Goal: Task Accomplishment & Management: Manage account settings

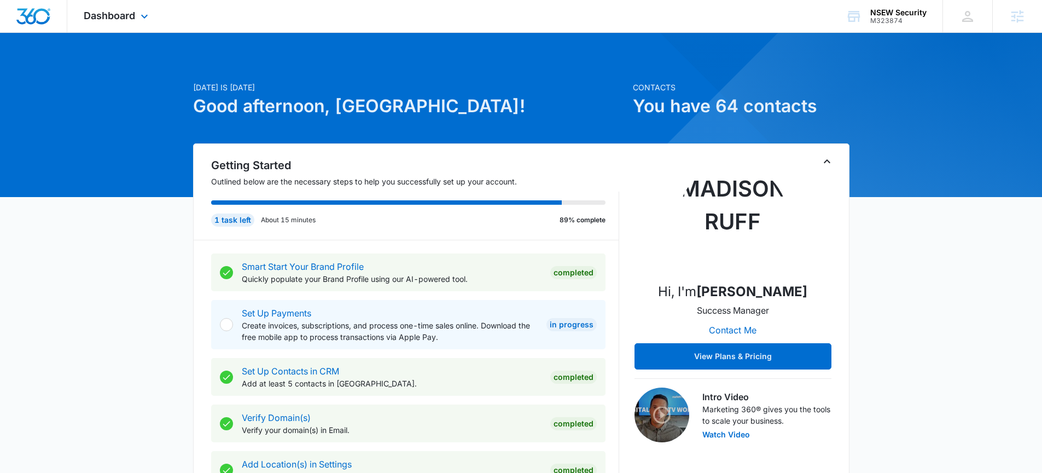
click at [120, 1] on div "Dashboard Apps Reputation Websites Forms CRM Email Social Shop Payments POS Con…" at bounding box center [117, 16] width 100 height 32
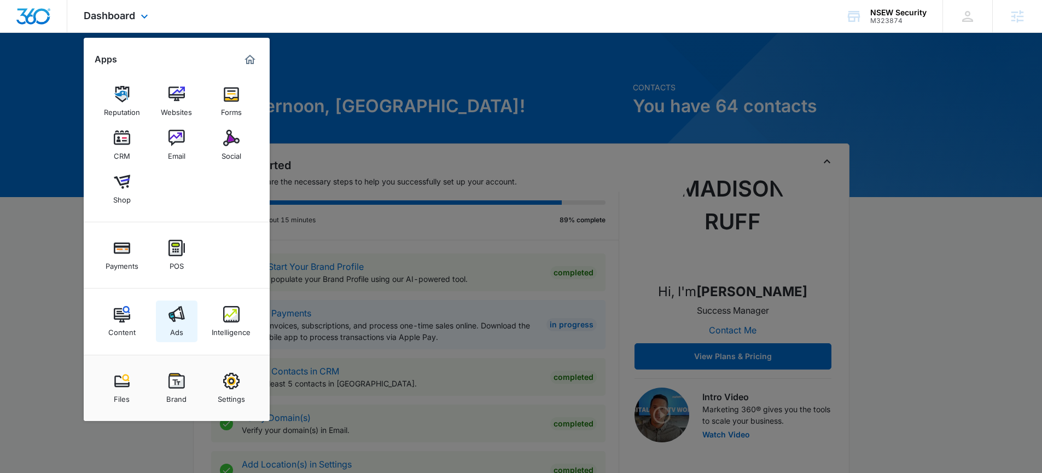
click at [174, 322] on img at bounding box center [176, 314] width 16 height 16
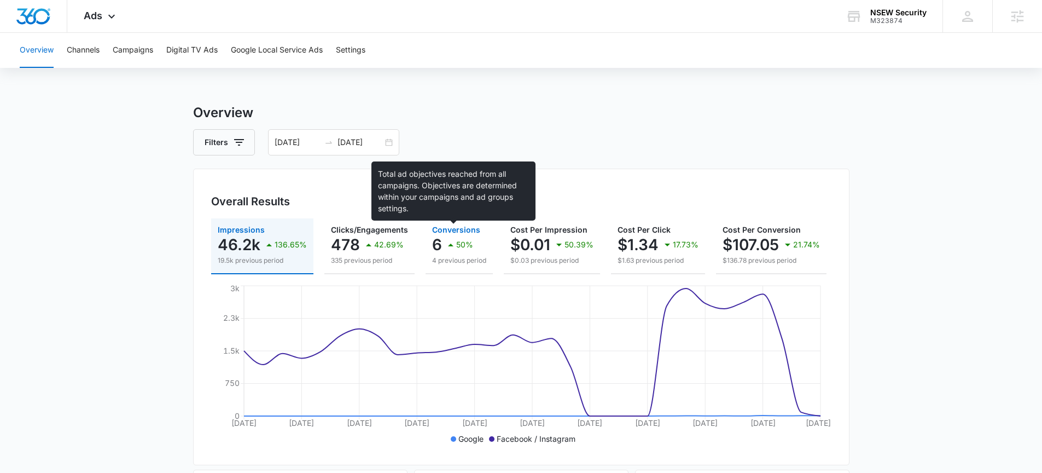
click at [436, 242] on p "6" at bounding box center [437, 245] width 10 height 18
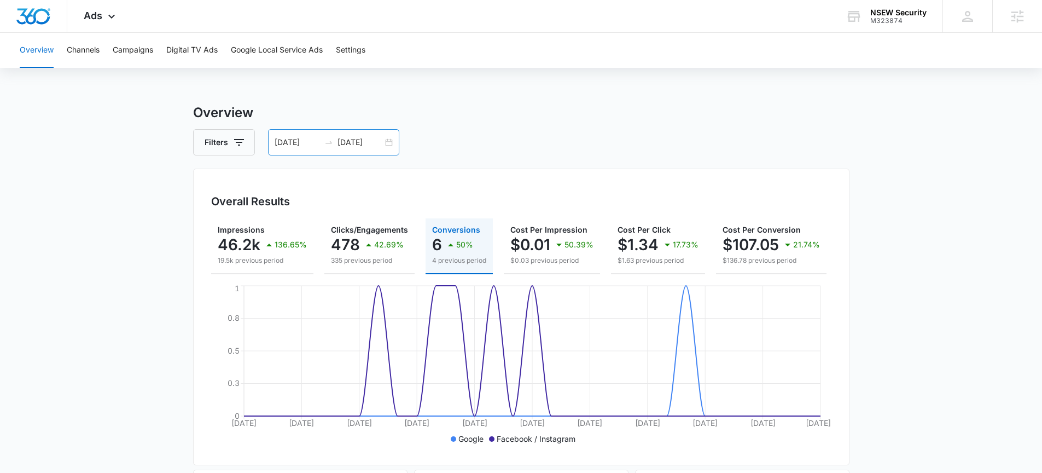
click at [389, 141] on div "07/29/2025 08/28/2025" at bounding box center [333, 142] width 131 height 26
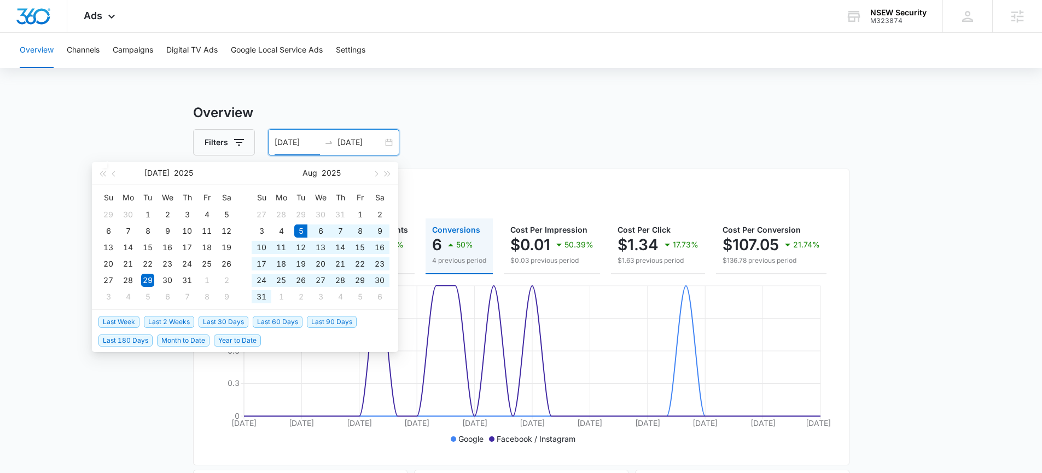
click at [246, 321] on span "Last 30 Days" at bounding box center [224, 322] width 50 height 12
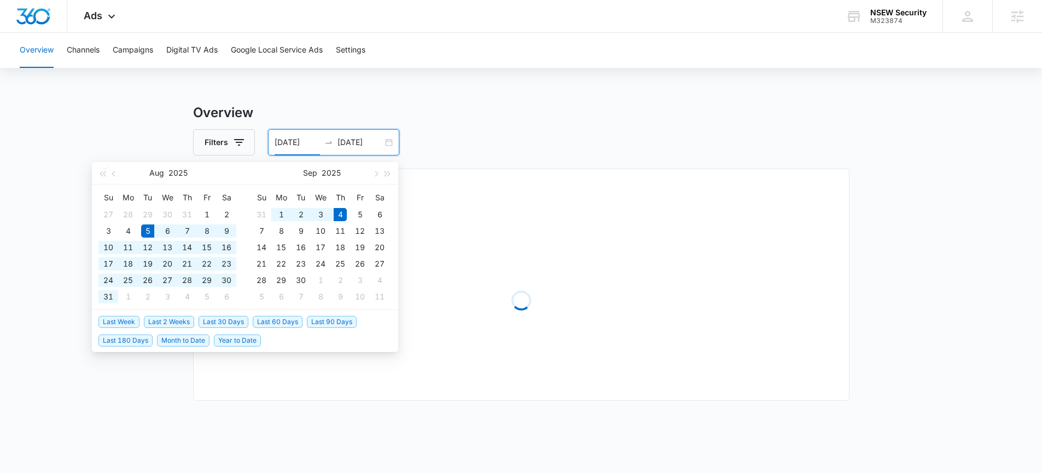
type input "08/05/2025"
type input "09/04/2025"
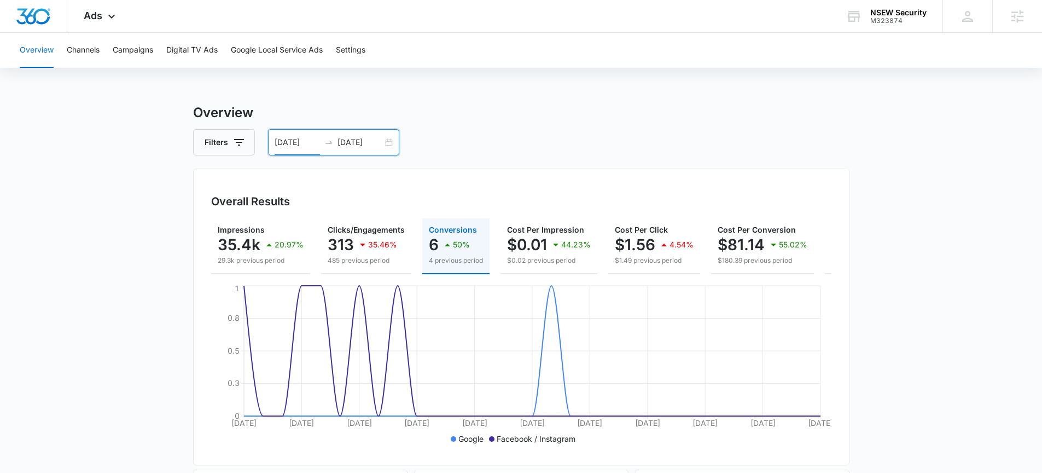
click at [457, 244] on p "50%" at bounding box center [461, 245] width 17 height 8
click at [282, 246] on p "20.97%" at bounding box center [289, 245] width 29 height 8
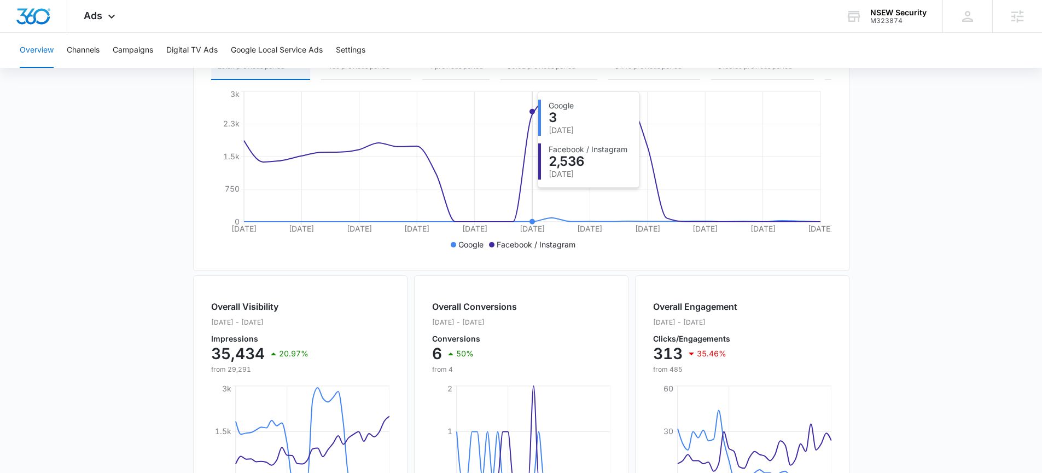
scroll to position [195, 0]
click at [143, 54] on button "Campaigns" at bounding box center [133, 50] width 40 height 35
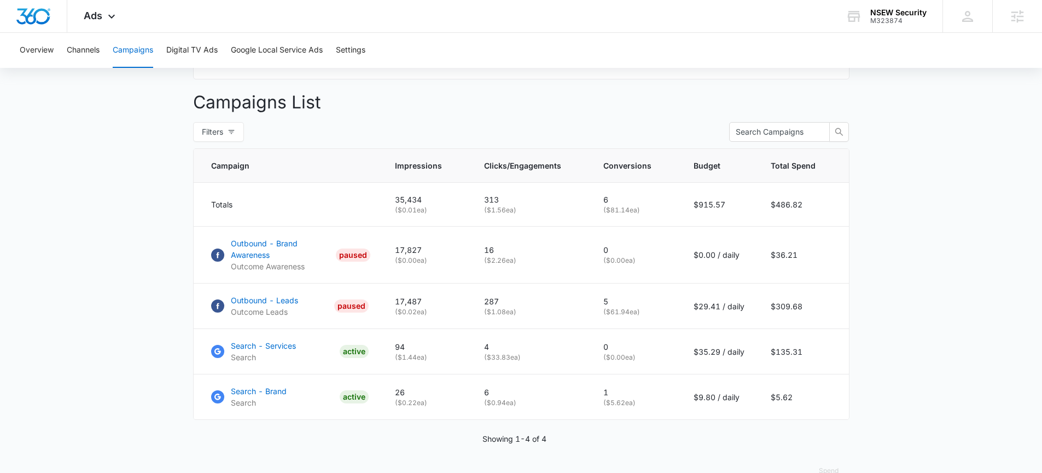
scroll to position [328, 0]
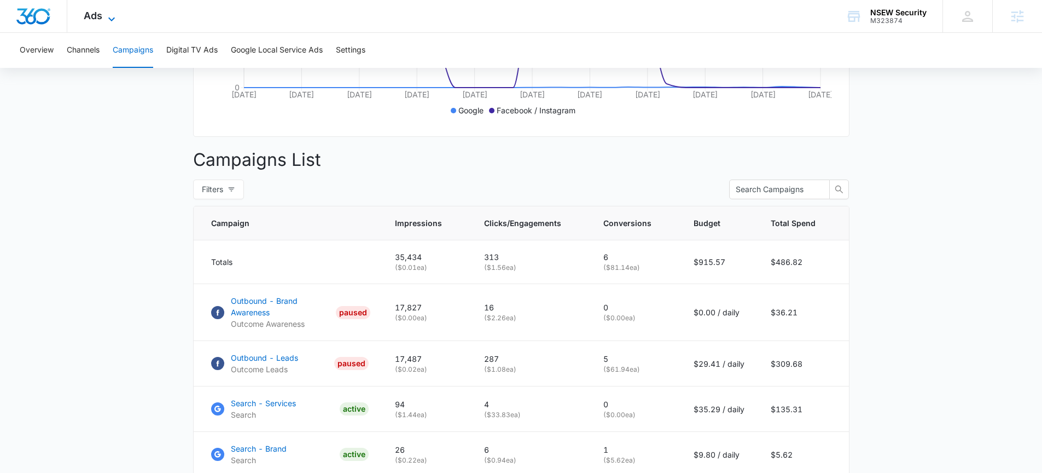
click at [111, 14] on icon at bounding box center [111, 19] width 13 height 13
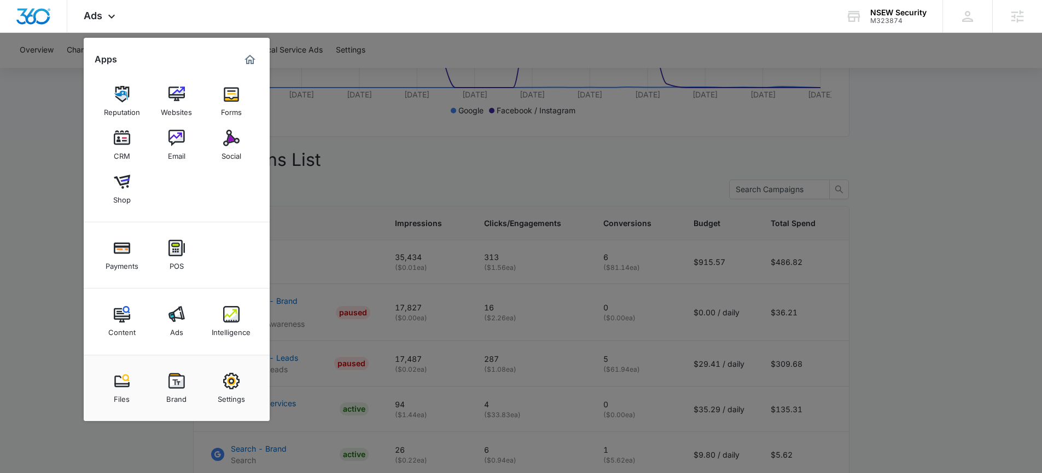
click at [727, 321] on div at bounding box center [521, 236] width 1042 height 473
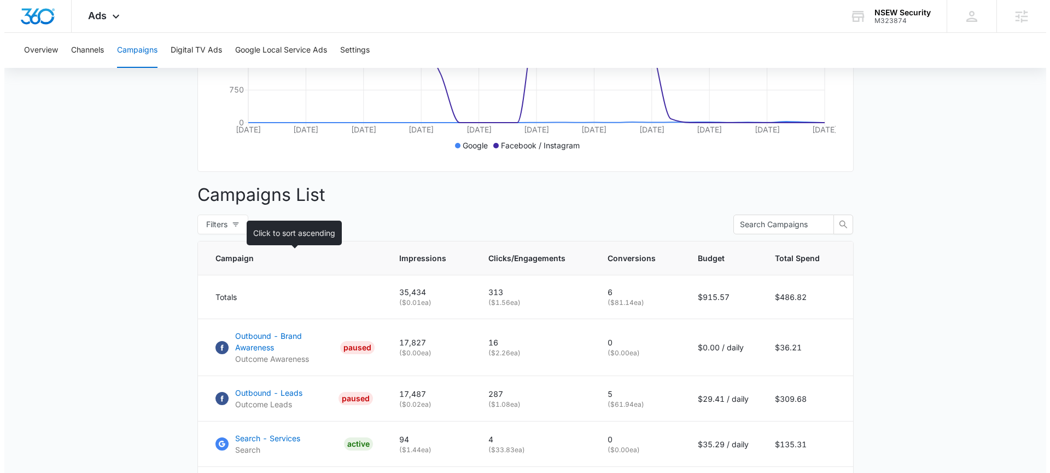
scroll to position [0, 0]
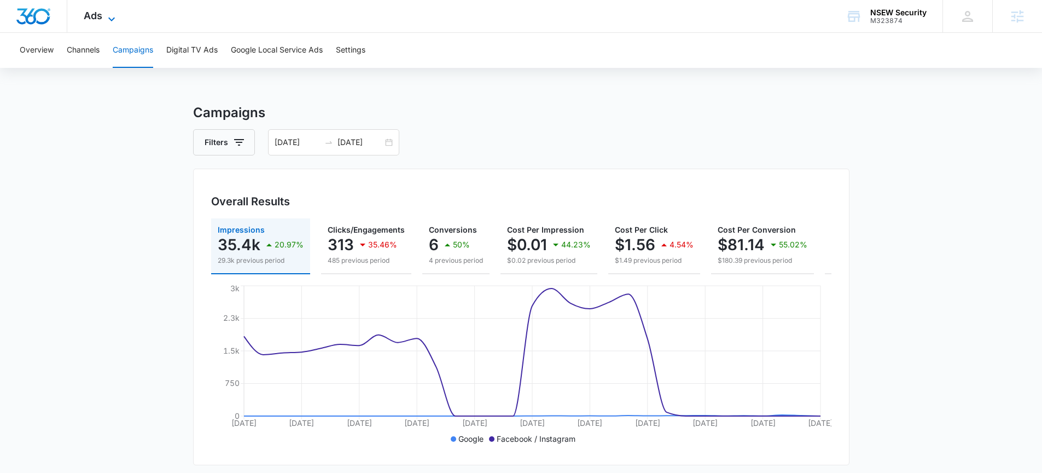
click at [98, 17] on span "Ads" at bounding box center [93, 15] width 19 height 11
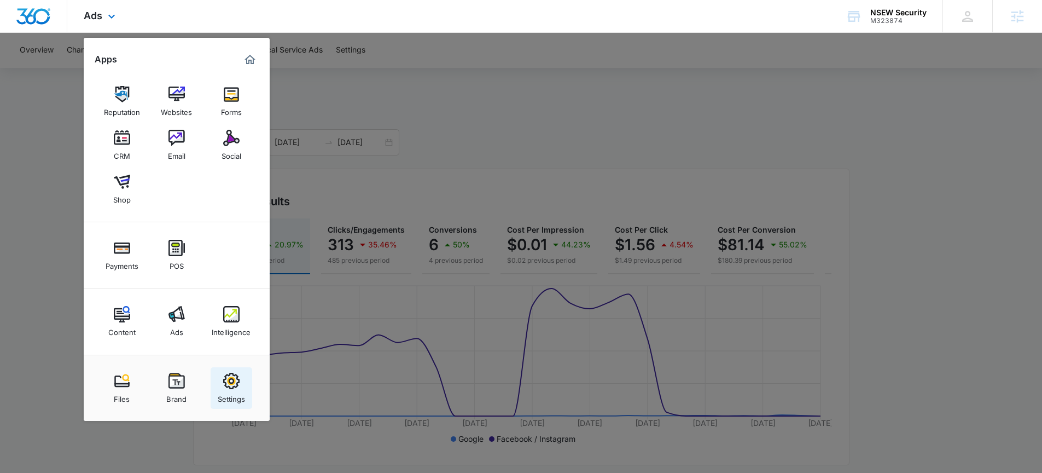
click at [225, 392] on div "Settings" at bounding box center [231, 396] width 27 height 14
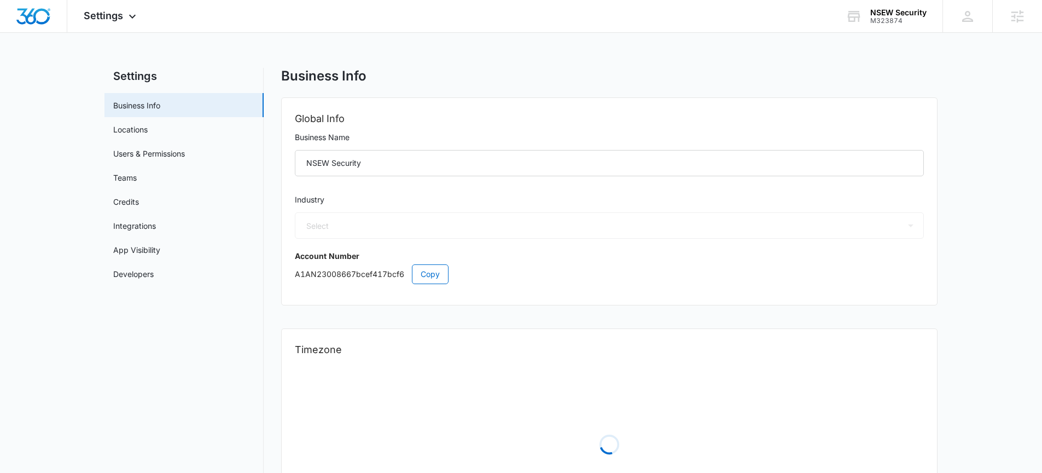
select select "33"
select select "US"
select select "America/[GEOGRAPHIC_DATA]"
click at [166, 158] on link "Users & Permissions" at bounding box center [149, 153] width 72 height 11
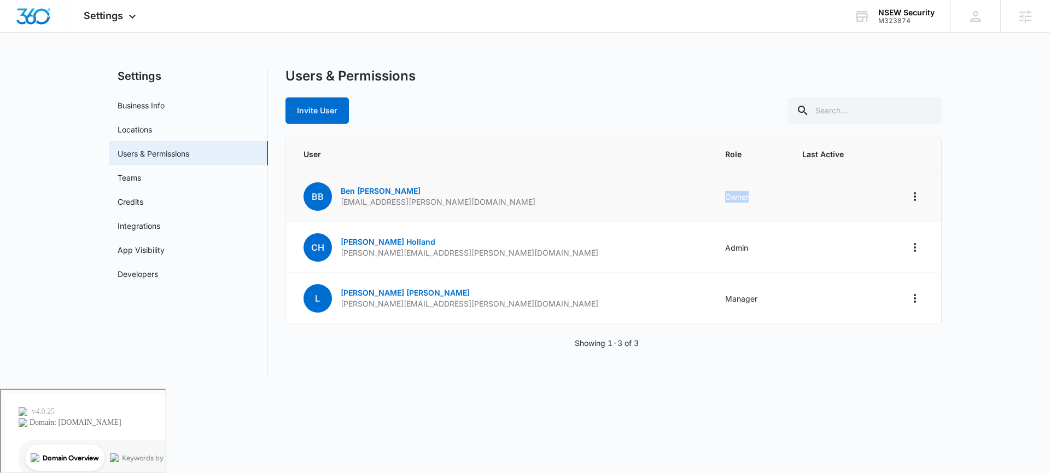
drag, startPoint x: 680, startPoint y: 199, endPoint x: 630, endPoint y: 195, distance: 50.5
click at [712, 195] on td "Owner" at bounding box center [750, 196] width 77 height 51
click at [909, 197] on icon "Actions" at bounding box center [914, 196] width 13 height 13
click at [802, 156] on span "Last Active" at bounding box center [833, 153] width 63 height 11
click at [911, 197] on icon "Actions" at bounding box center [914, 196] width 13 height 13
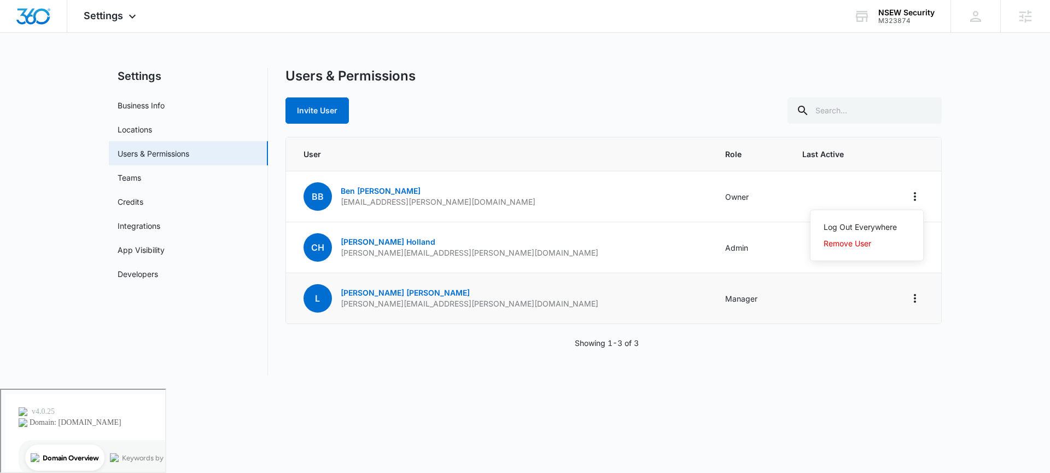
click at [712, 298] on td "Manager" at bounding box center [750, 298] width 77 height 51
click at [383, 113] on div "Invite User" at bounding box center [613, 110] width 656 height 26
click at [333, 113] on button "Invite User" at bounding box center [316, 110] width 63 height 26
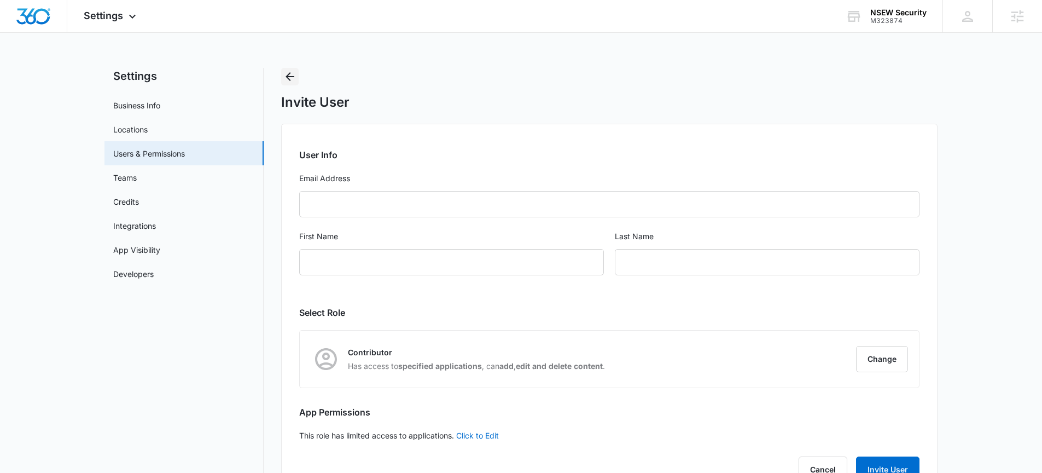
click at [292, 76] on icon "Back" at bounding box center [289, 76] width 9 height 9
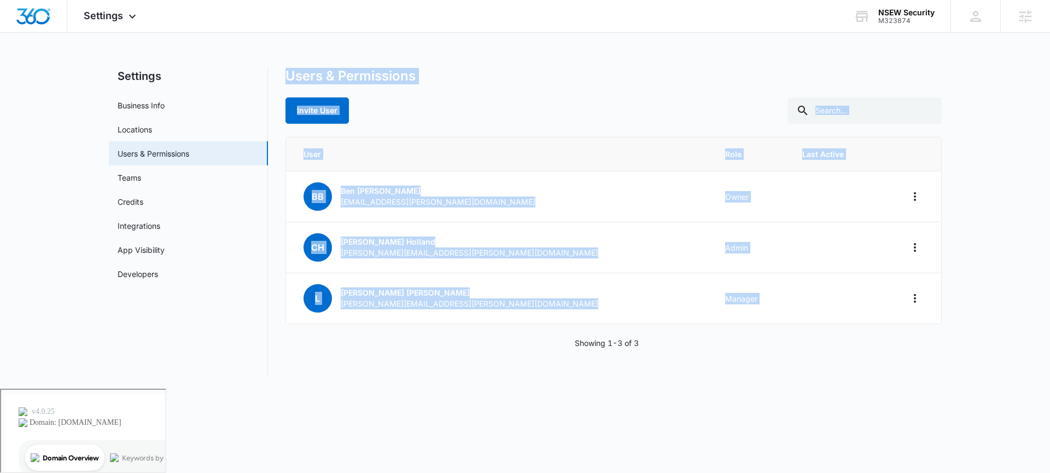
drag, startPoint x: 282, startPoint y: 62, endPoint x: 497, endPoint y: 326, distance: 340.6
click at [497, 326] on div "Settings Apps Reputation Websites Forms CRM Email Social Shop Payments POS Cont…" at bounding box center [525, 194] width 1050 height 388
click at [497, 325] on div "User Role Last Active BB Ben Bennight ben.bennight@nsewsecurity.com Owner CH Ch…" at bounding box center [613, 243] width 656 height 212
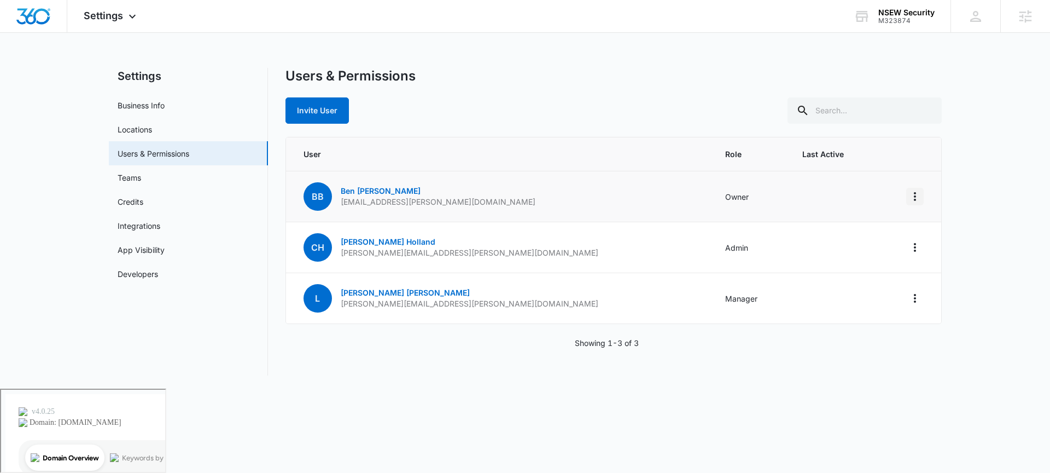
click at [919, 196] on icon "Actions" at bounding box center [914, 196] width 13 height 13
click at [653, 117] on div "Invite User" at bounding box center [613, 110] width 656 height 26
click at [790, 65] on div "Settings Apps Reputation Websites Forms CRM Email Social Shop Payments POS Cont…" at bounding box center [525, 194] width 1050 height 388
click at [128, 19] on icon at bounding box center [132, 19] width 13 height 13
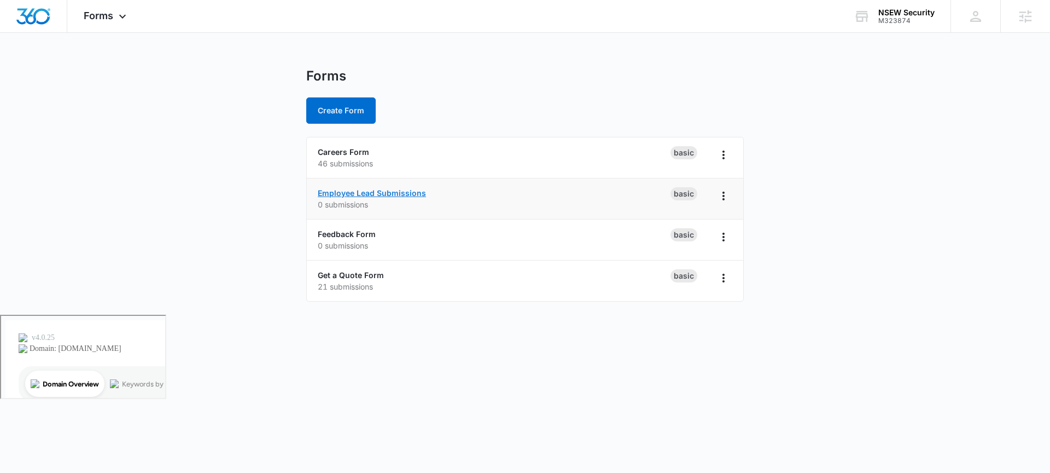
click at [391, 193] on link "Employee Lead Submissions" at bounding box center [372, 192] width 108 height 9
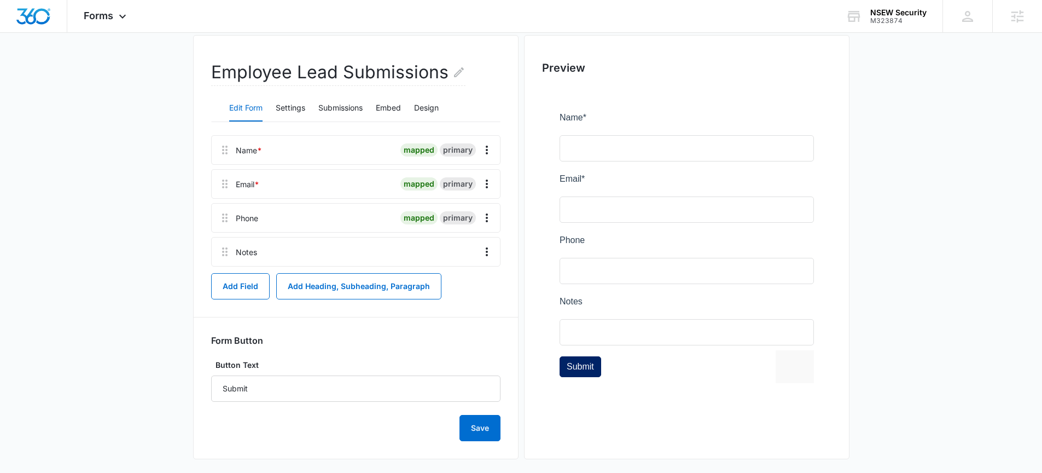
scroll to position [77, 0]
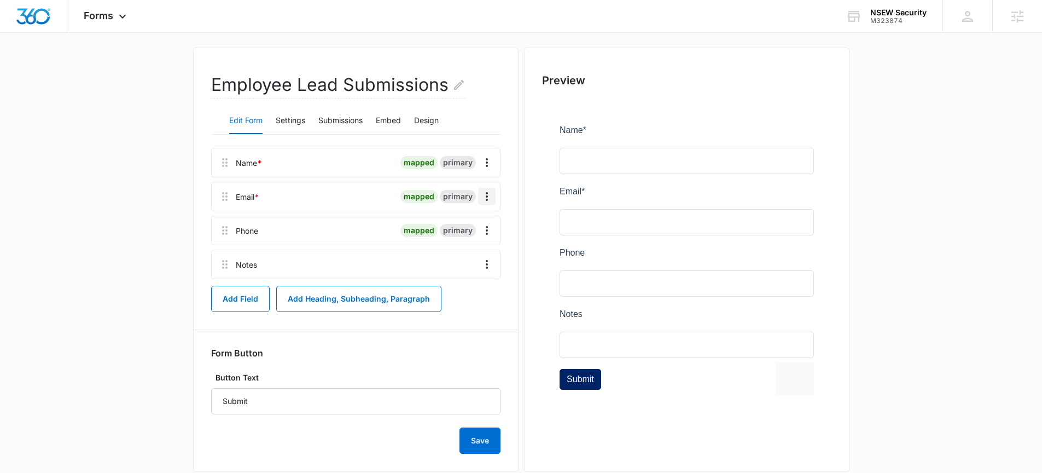
click at [490, 192] on icon "Overflow Menu" at bounding box center [486, 196] width 13 height 13
click at [473, 214] on div "Edit Delete" at bounding box center [463, 234] width 63 height 51
click at [487, 189] on button "Overflow Menu" at bounding box center [487, 197] width 18 height 18
click at [171, 225] on main "Edit Form Employee Lead Submissions Edit Form Settings Submissions Embed Design…" at bounding box center [521, 242] width 1042 height 503
click at [482, 167] on icon "Overflow Menu" at bounding box center [486, 162] width 13 height 13
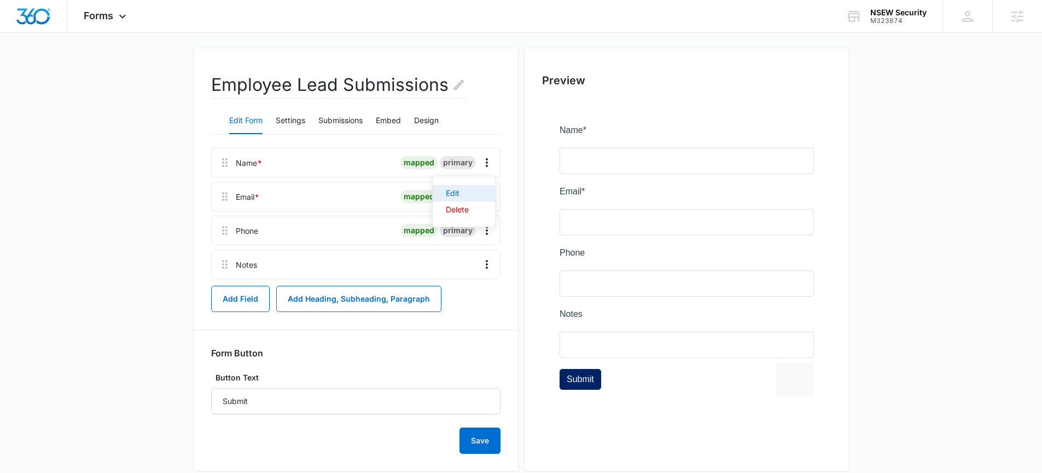
click at [469, 185] on button "Edit" at bounding box center [464, 193] width 62 height 16
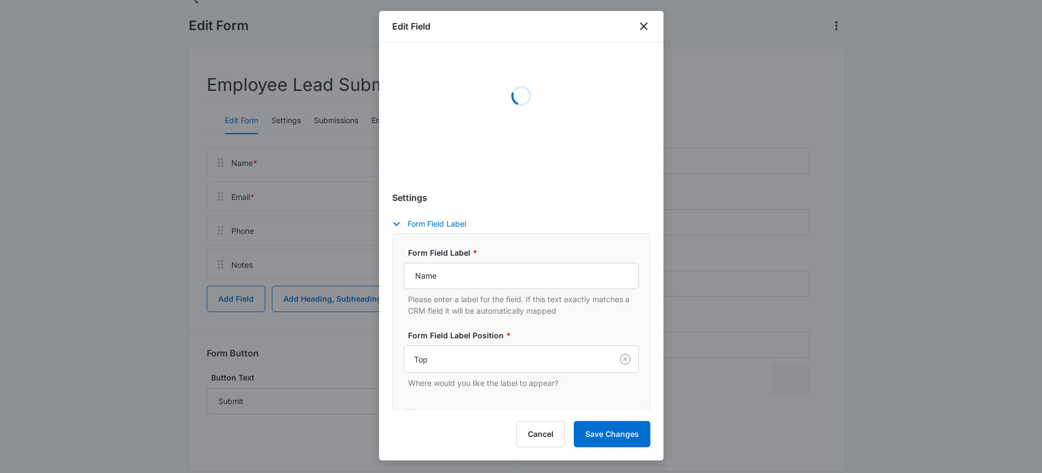
scroll to position [40, 0]
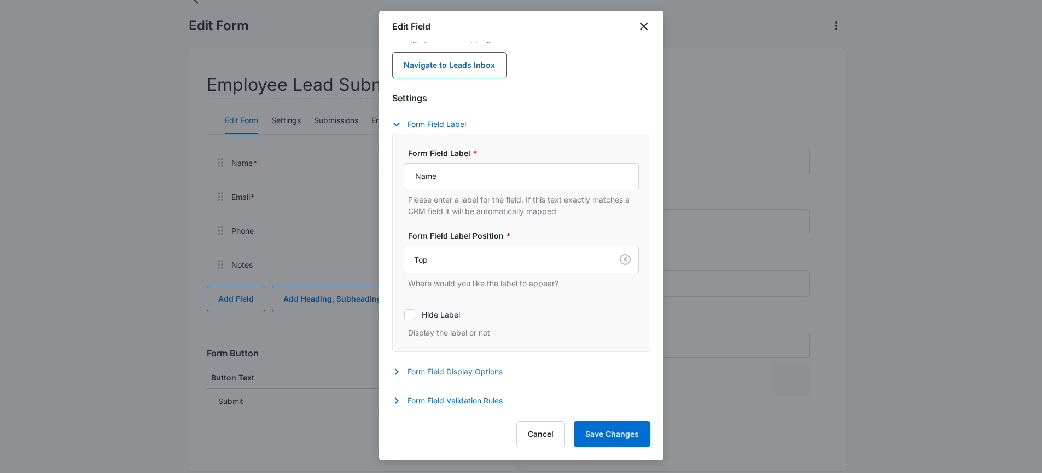
click at [397, 369] on icon "button" at bounding box center [396, 371] width 4 height 7
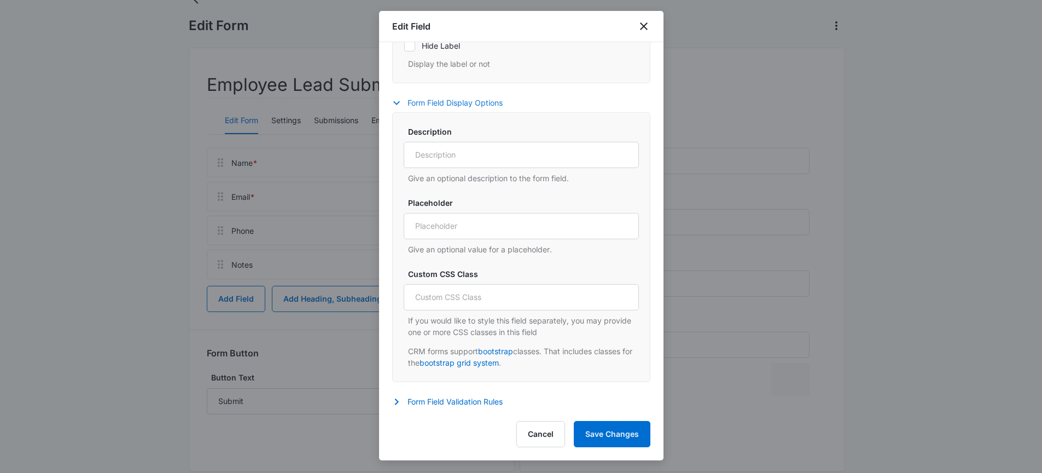
scroll to position [310, 0]
click at [404, 401] on button "Form Field Validation Rules" at bounding box center [452, 400] width 121 height 13
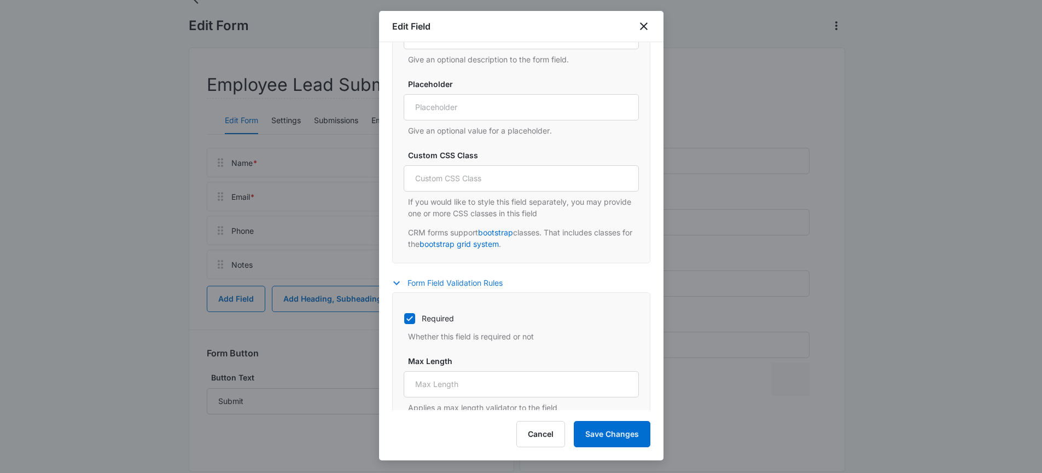
scroll to position [652, 0]
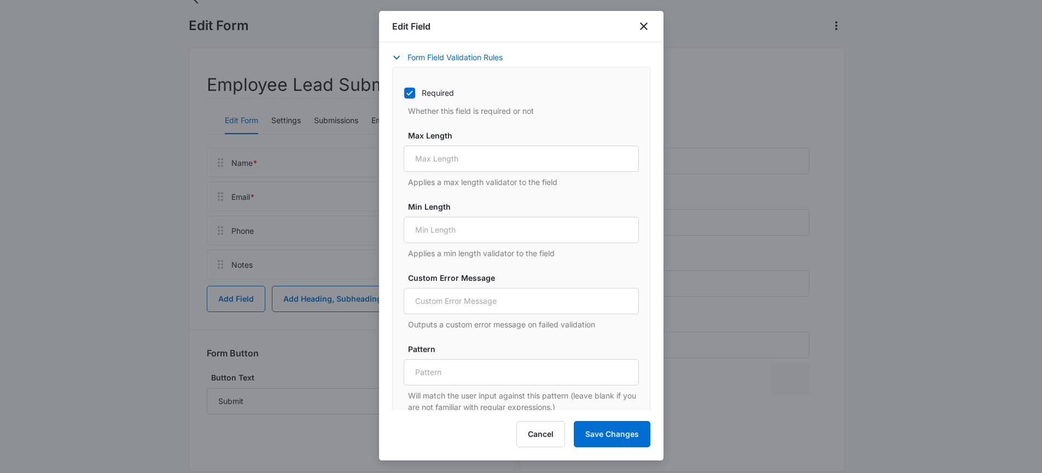
click at [412, 93] on icon at bounding box center [410, 93] width 10 height 10
click at [404, 93] on input "Required" at bounding box center [404, 92] width 1 height 1
checkbox input "false"
click at [616, 436] on button "Save Changes" at bounding box center [612, 434] width 77 height 26
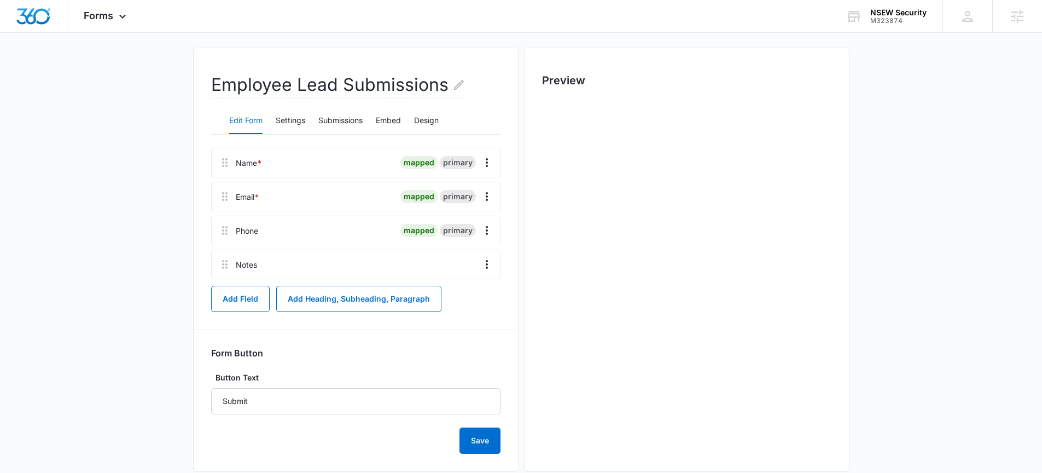
scroll to position [0, 0]
click at [124, 17] on icon at bounding box center [122, 19] width 13 height 13
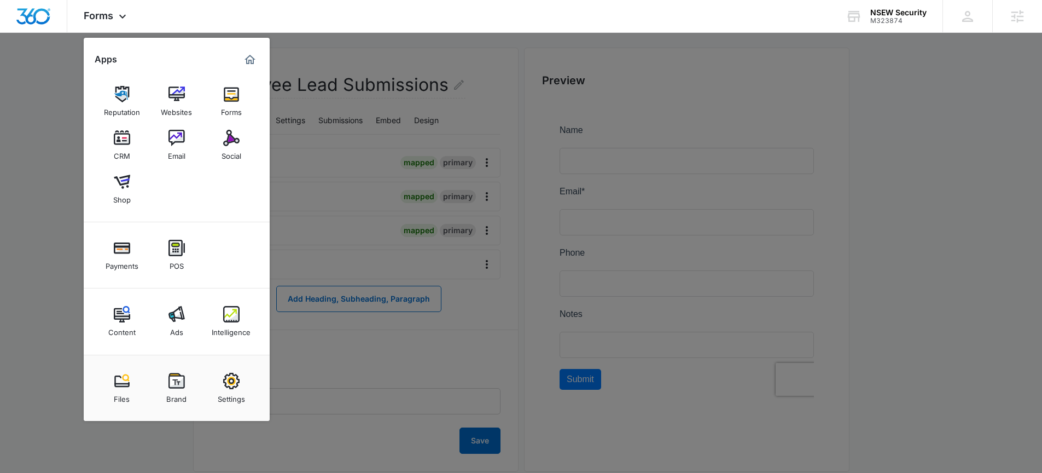
drag, startPoint x: 189, startPoint y: 308, endPoint x: 197, endPoint y: 298, distance: 12.8
click at [189, 308] on link "Ads" at bounding box center [177, 321] width 42 height 42
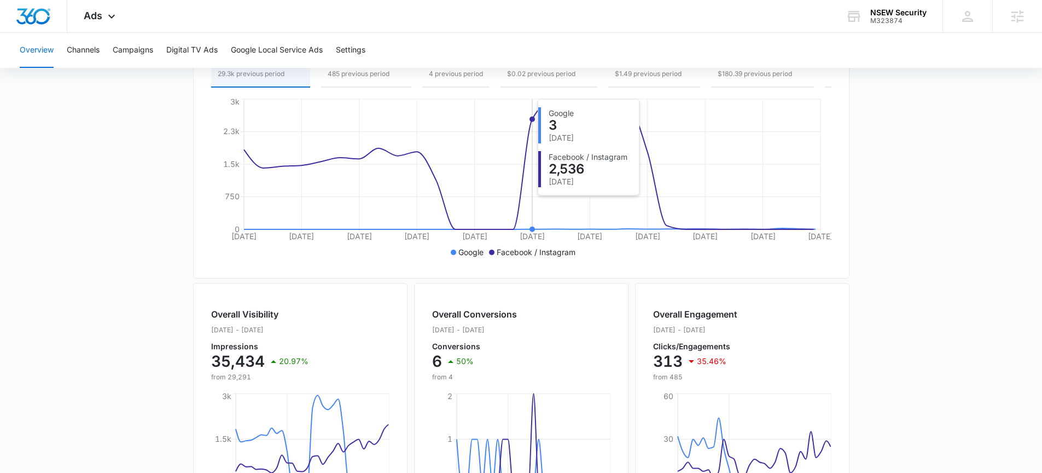
scroll to position [189, 0]
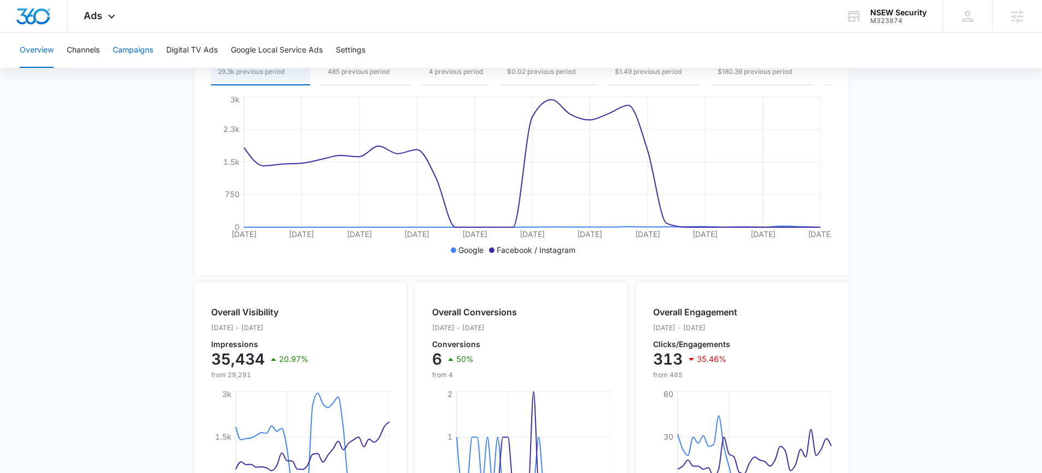
click at [136, 49] on button "Campaigns" at bounding box center [133, 50] width 40 height 35
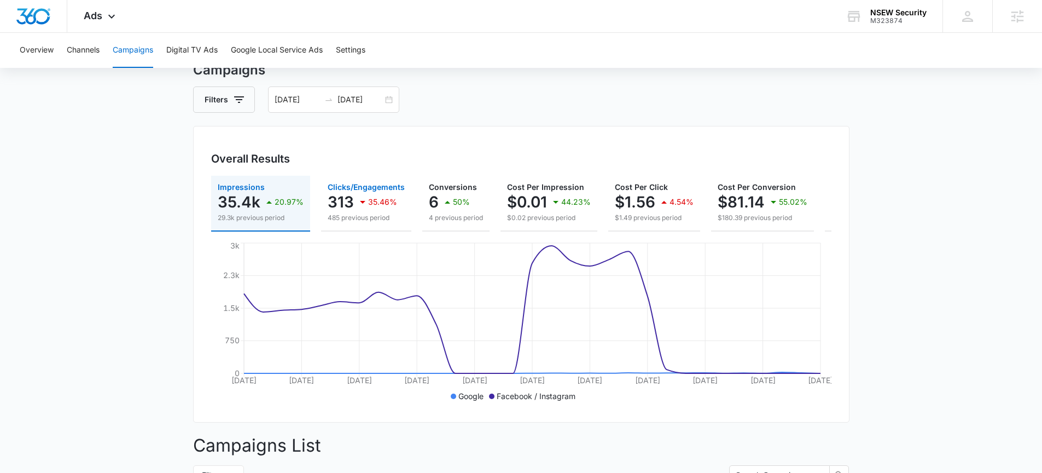
scroll to position [5, 0]
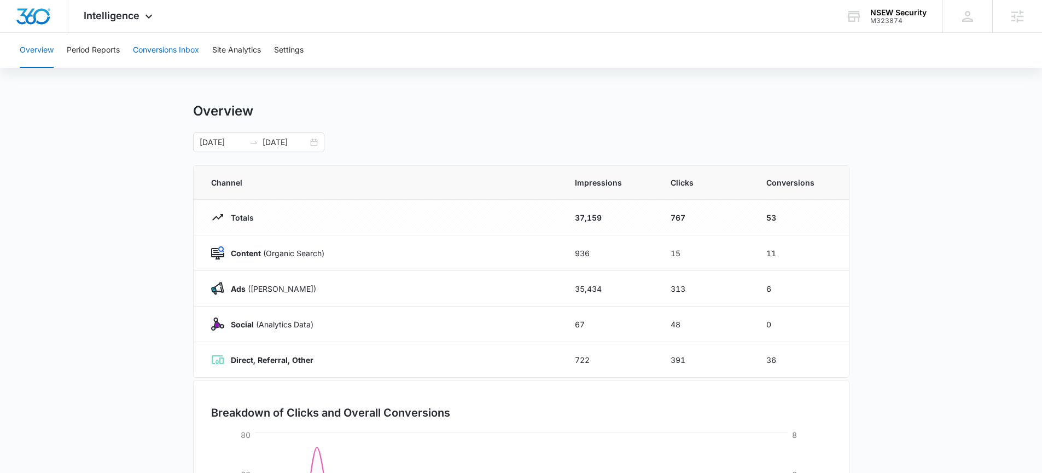
click at [199, 50] on button "Conversions Inbox" at bounding box center [166, 50] width 66 height 35
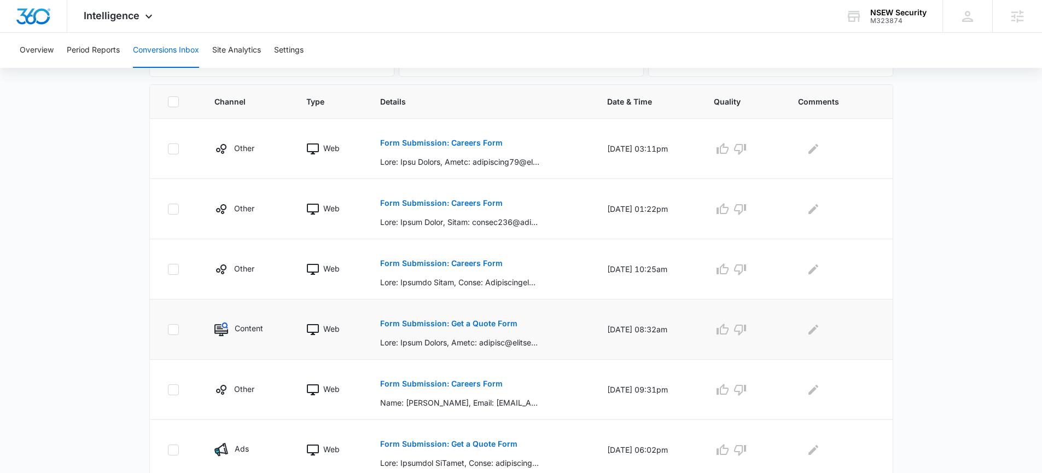
scroll to position [228, 0]
click at [472, 327] on button "Form Submission: Get a Quote Form" at bounding box center [448, 321] width 137 height 26
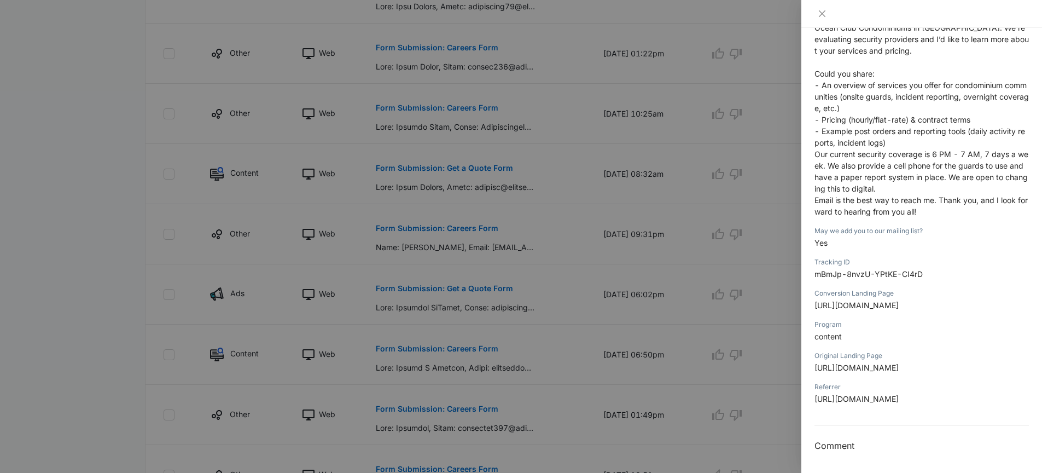
scroll to position [467, 0]
click at [505, 142] on div at bounding box center [521, 236] width 1042 height 473
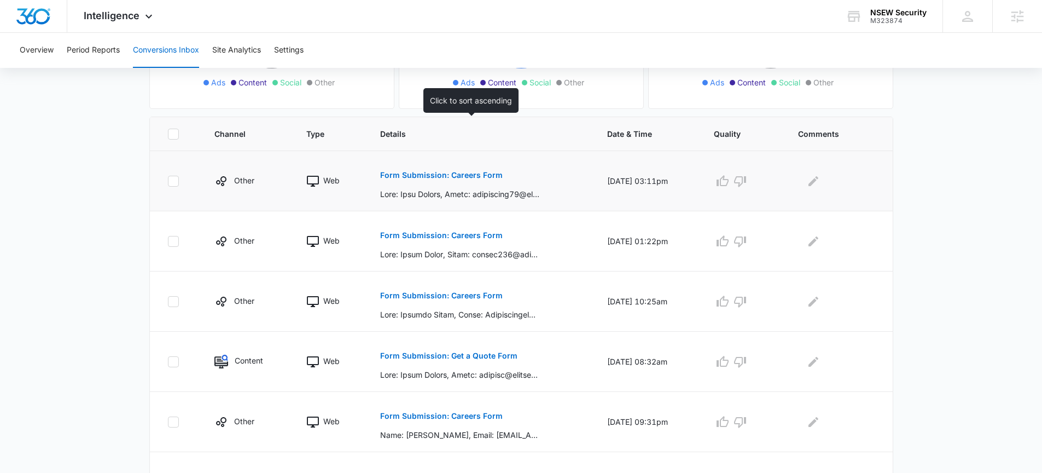
scroll to position [203, 0]
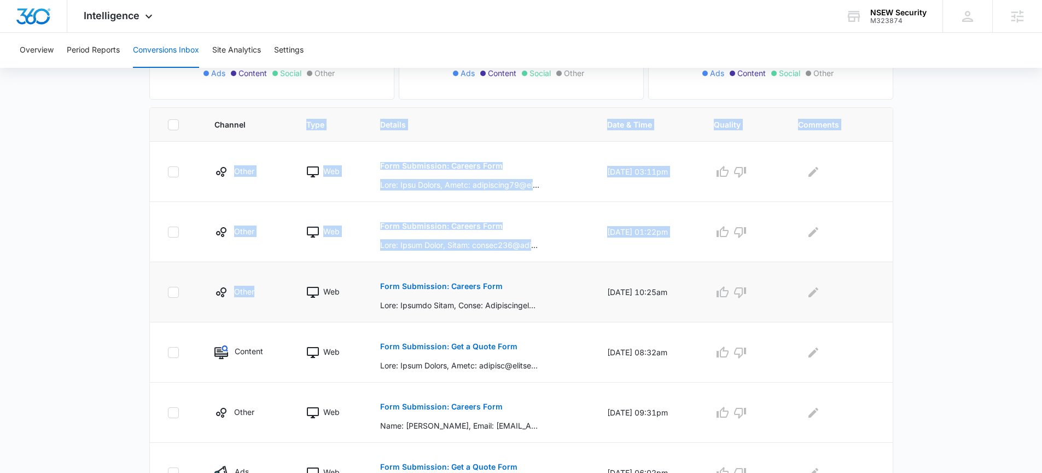
drag, startPoint x: 222, startPoint y: 163, endPoint x: 269, endPoint y: 301, distance: 145.8
click at [270, 304] on table "Channel Type Details Date & Time Quality Comments Other Web Form Submission: Ca…" at bounding box center [521, 425] width 743 height 635
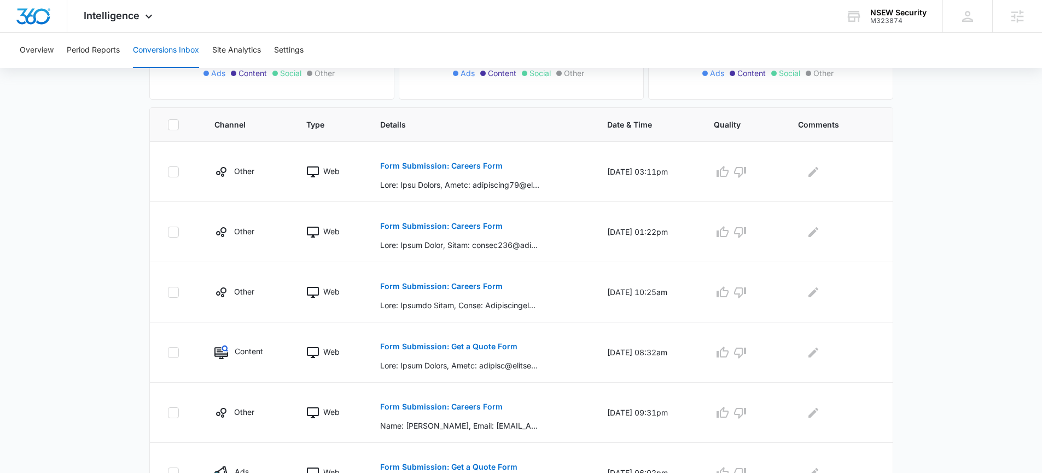
click at [90, 168] on main "Filters 08/05/2025 09/04/2025 New Conversion Total Conversions: 52 Ads Content …" at bounding box center [521, 326] width 1042 height 901
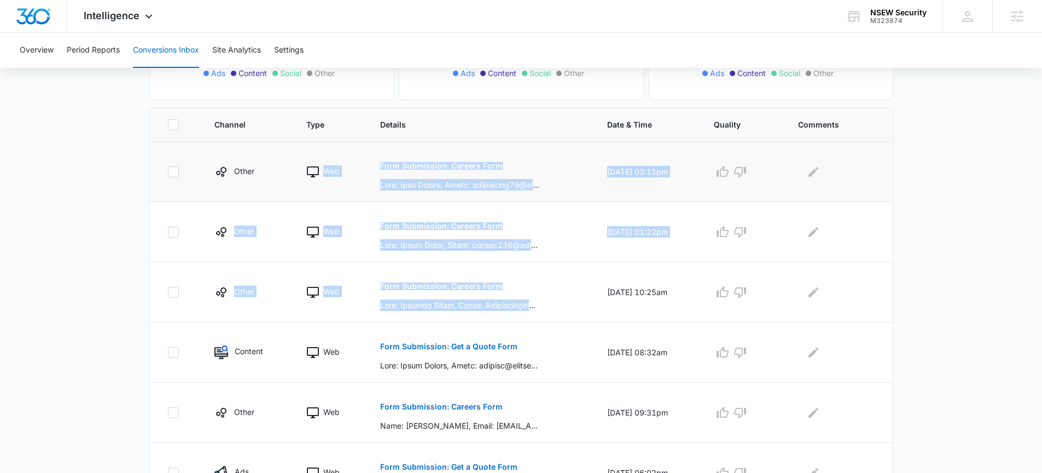
drag, startPoint x: 554, startPoint y: 302, endPoint x: 356, endPoint y: 143, distance: 254.5
click at [356, 143] on tbody "Other Web Form Submission: Careers Form 09/04/25 at 03:11pm Other Web Form Subm…" at bounding box center [521, 443] width 743 height 602
click at [432, 209] on td "Form Submission: Careers Form" at bounding box center [480, 232] width 227 height 60
drag, startPoint x: 262, startPoint y: 296, endPoint x: 264, endPoint y: 151, distance: 145.5
click at [208, 171] on tbody "Other Web Form Submission: Careers Form 09/04/25 at 03:11pm Other Web Form Subm…" at bounding box center [521, 443] width 743 height 602
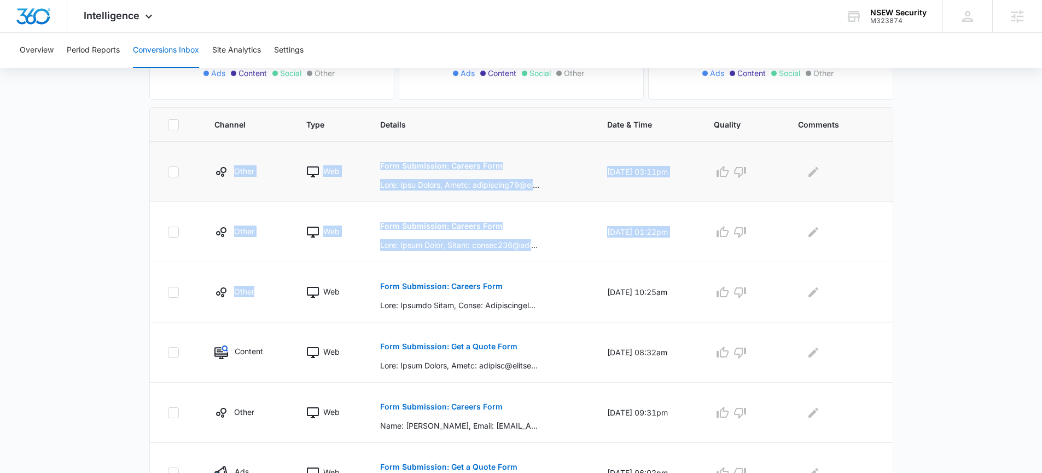
click at [266, 149] on td "Other" at bounding box center [247, 172] width 92 height 60
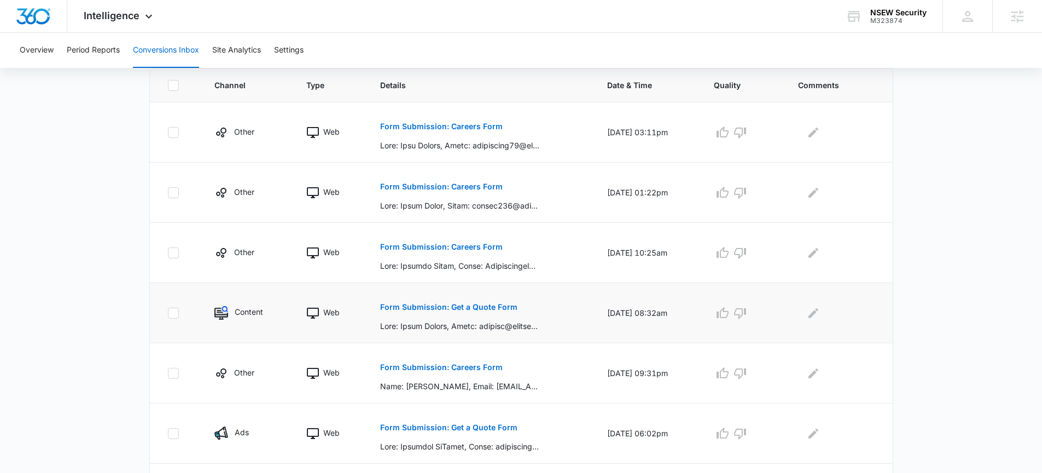
scroll to position [253, 0]
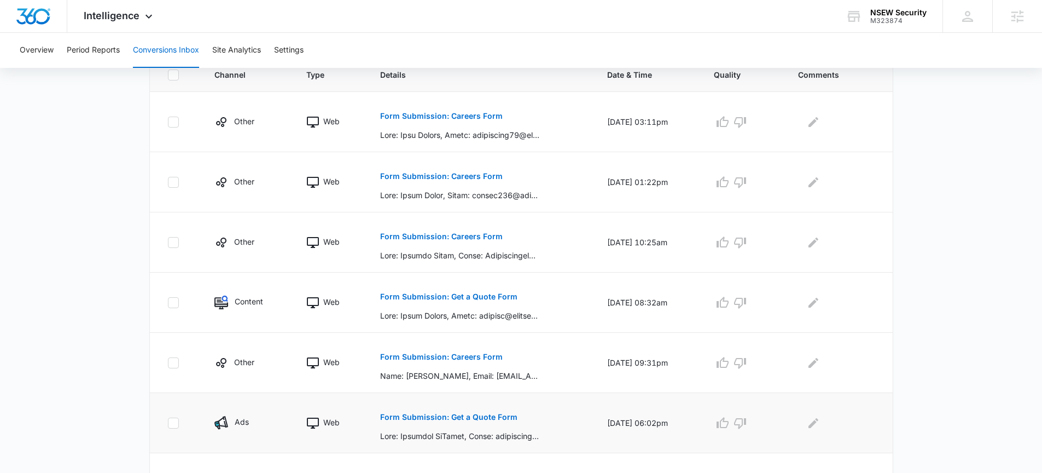
click at [460, 420] on p "Form Submission: Get a Quote Form" at bounding box center [448, 417] width 137 height 8
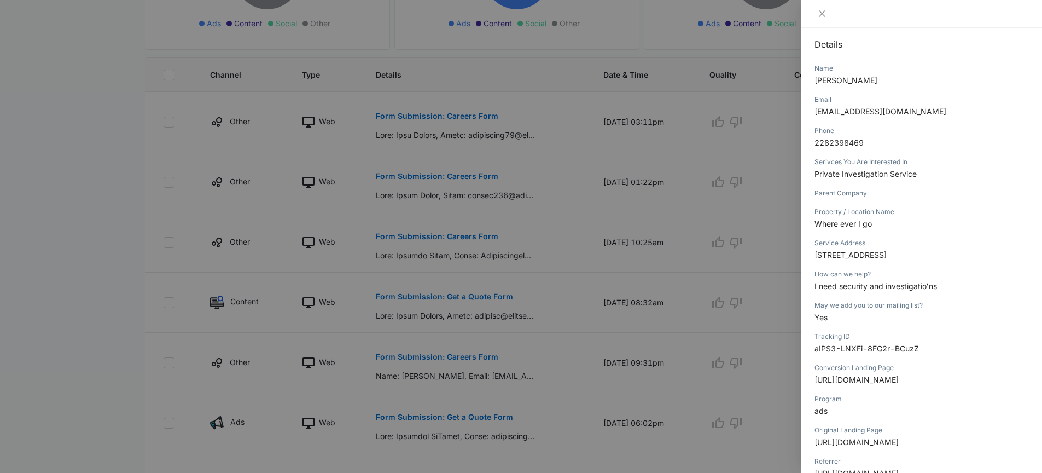
scroll to position [116, 0]
click at [826, 11] on button "Close" at bounding box center [821, 14] width 15 height 10
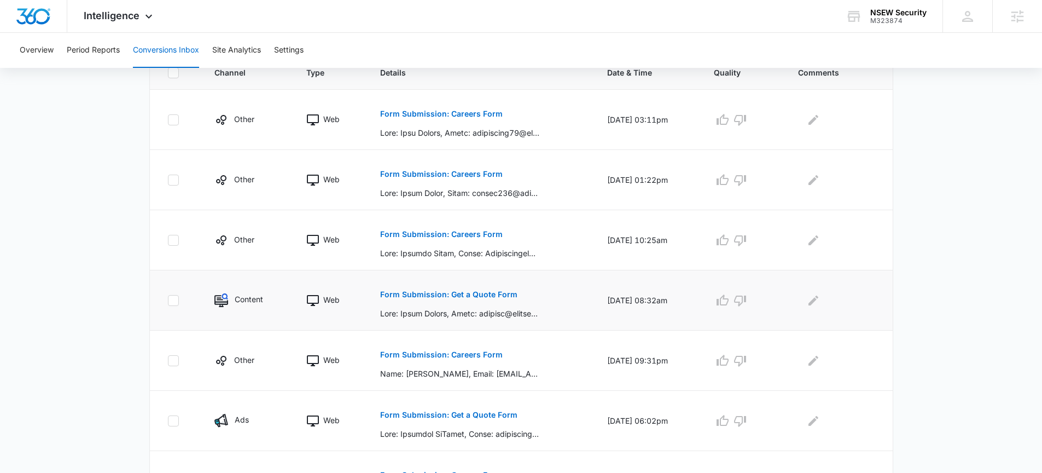
scroll to position [258, 0]
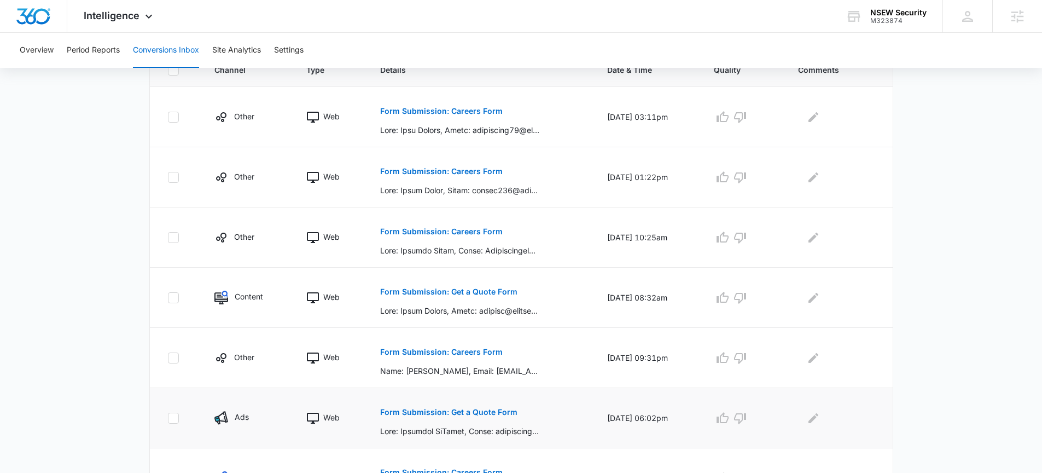
click at [453, 416] on button "Form Submission: Get a Quote Form" at bounding box center [448, 412] width 137 height 26
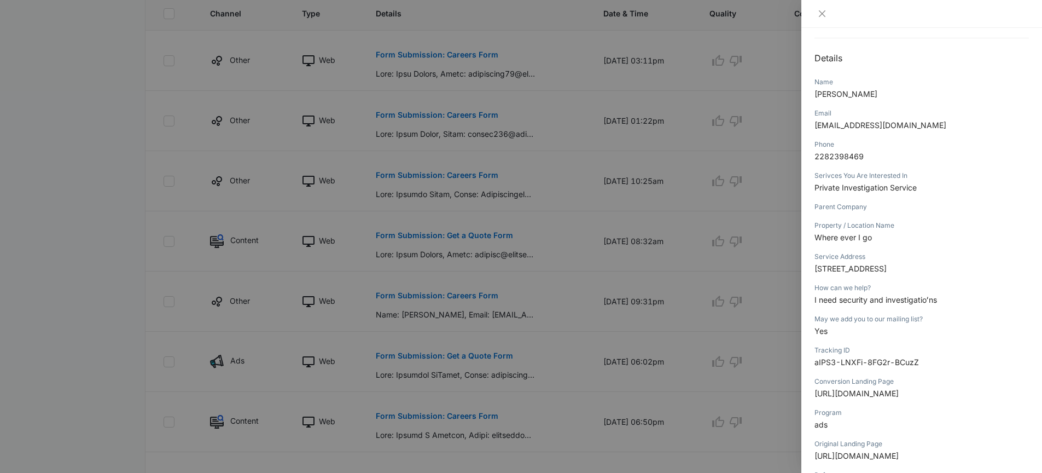
scroll to position [111, 0]
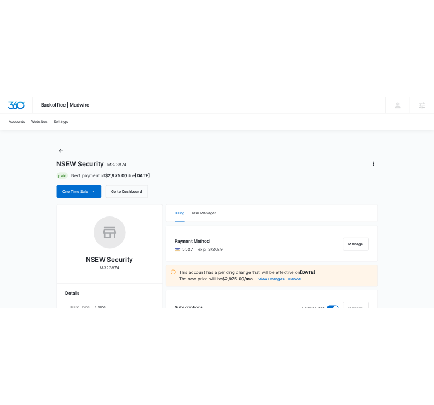
scroll to position [200, 0]
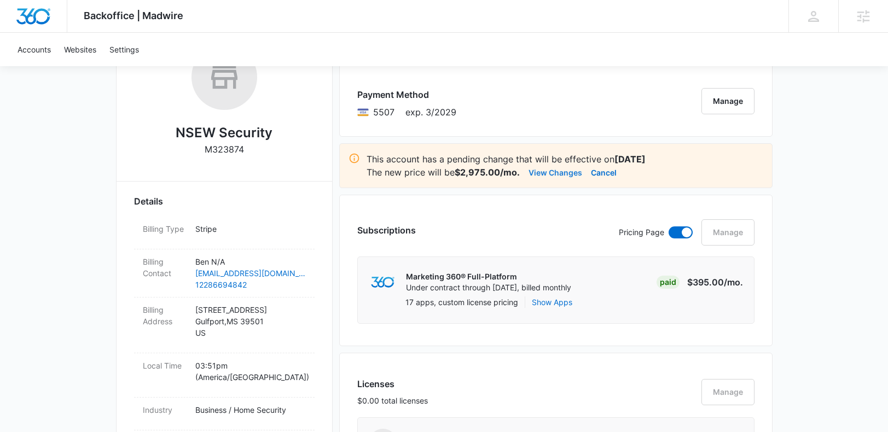
click at [565, 172] on button "View Changes" at bounding box center [555, 172] width 54 height 13
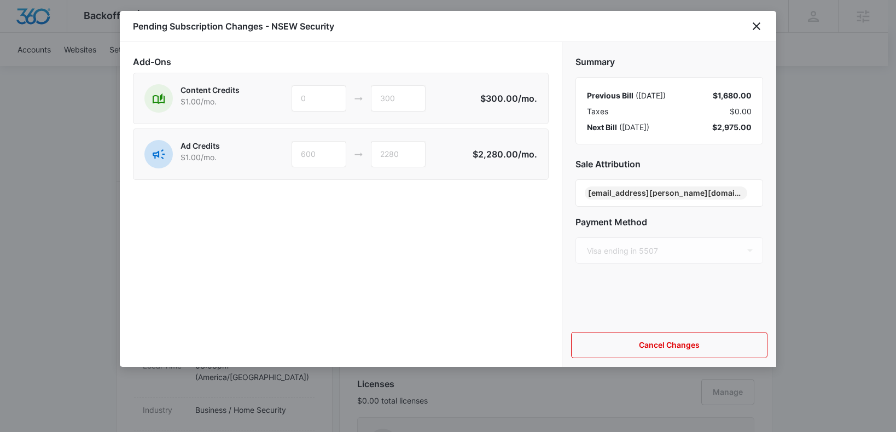
click at [485, 221] on div "Add-Ons Content Credits $1.00 /mo. 0 300 $300.00 /mo. Ad Credits $1.00 /mo. 600…" at bounding box center [341, 204] width 442 height 325
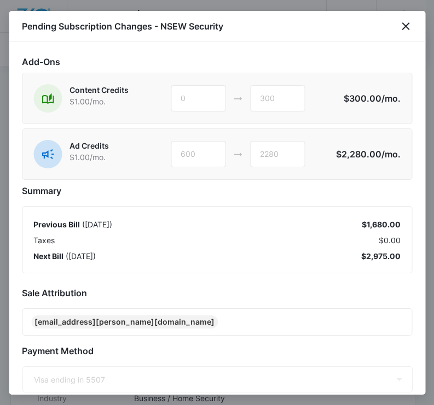
click at [404, 33] on div "Pending Subscription Changes - NSEW Security" at bounding box center [217, 26] width 416 height 31
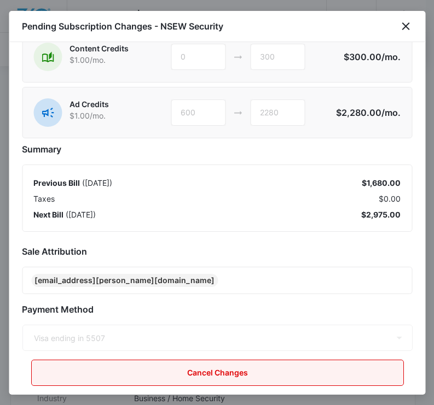
click at [215, 372] on button "Cancel Changes" at bounding box center [217, 373] width 372 height 26
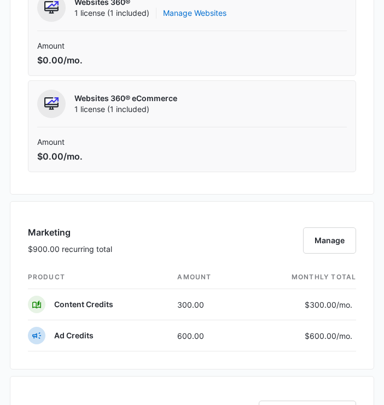
scroll to position [840, 0]
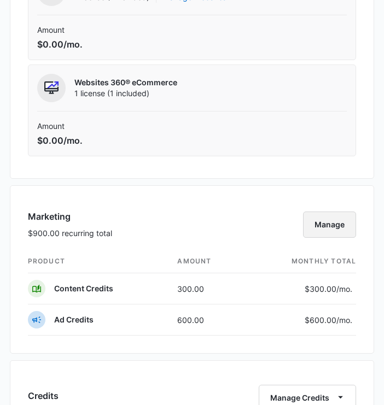
drag, startPoint x: 329, startPoint y: 223, endPoint x: 303, endPoint y: 84, distance: 140.8
click at [303, 84] on div "Payment Method 5507 exp. 3/2029 Manage Subscriptions Pricing Page Manage Market…" at bounding box center [192, 298] width 365 height 1310
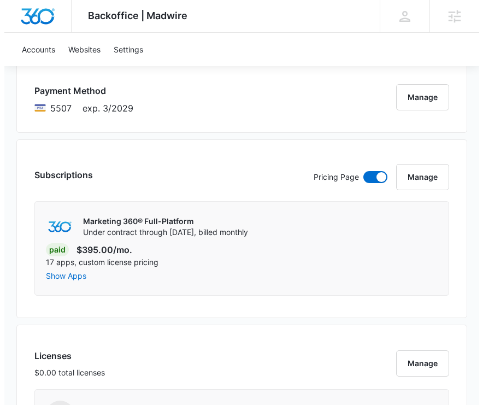
scroll to position [1126, 0]
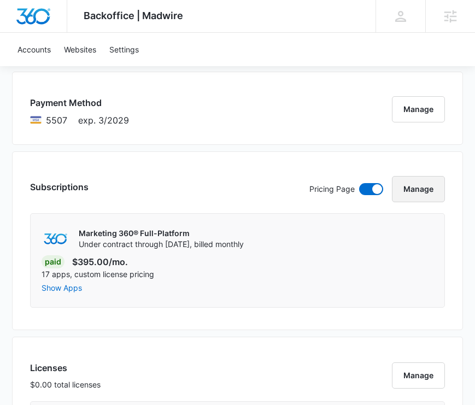
click at [438, 191] on button "Manage" at bounding box center [418, 189] width 53 height 26
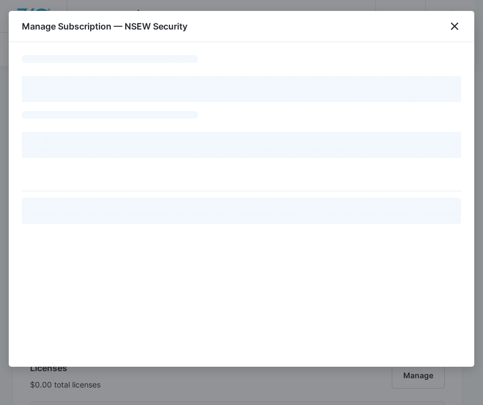
select select "pm_1R47amA4n8RTgNjUO6O1vOIu"
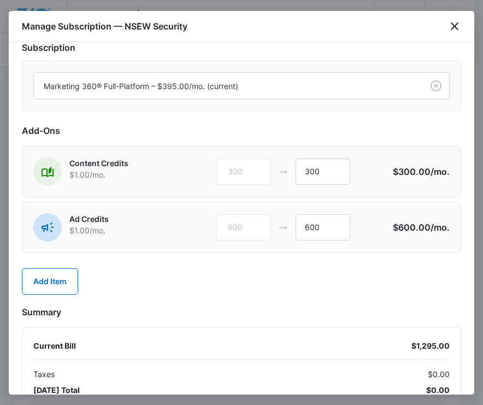
scroll to position [15, 0]
drag, startPoint x: 325, startPoint y: 232, endPoint x: 257, endPoint y: 232, distance: 68.4
click at [257, 232] on div "600 600" at bounding box center [305, 227] width 177 height 26
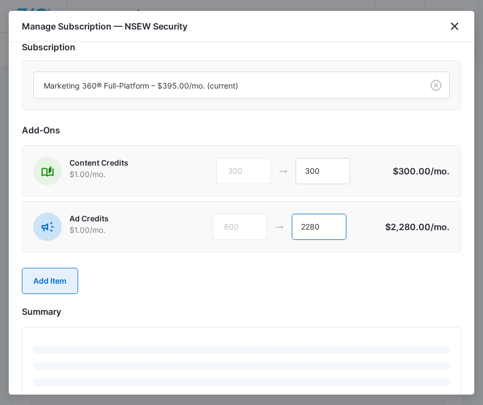
type input "2280"
click at [46, 279] on button "Add Item" at bounding box center [50, 281] width 56 height 26
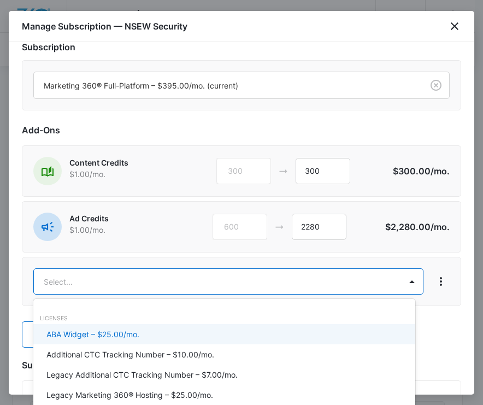
click at [48, 279] on body "Backoffice | Madwire Apps Settings [PERSON_NAME] [PERSON_NAME] [PERSON_NAME][EM…" at bounding box center [241, 151] width 483 height 2554
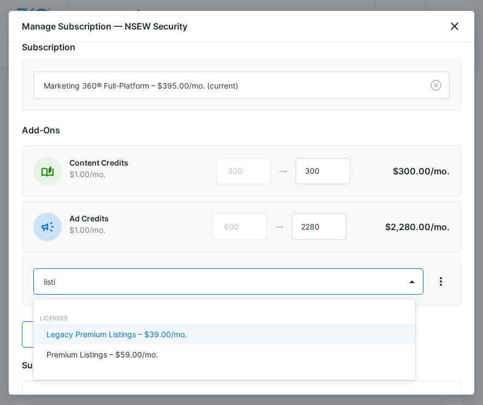
type input "listin"
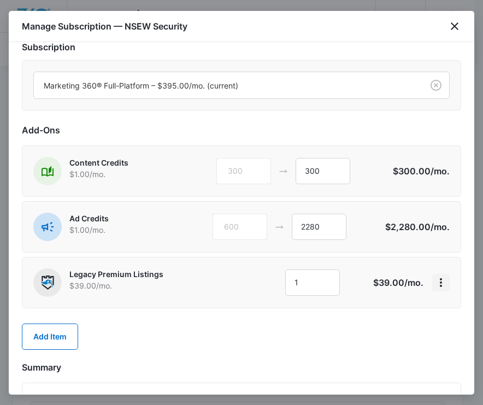
click at [435, 288] on icon "View More" at bounding box center [441, 282] width 13 height 13
click at [411, 316] on div "Delete Item" at bounding box center [394, 314] width 41 height 8
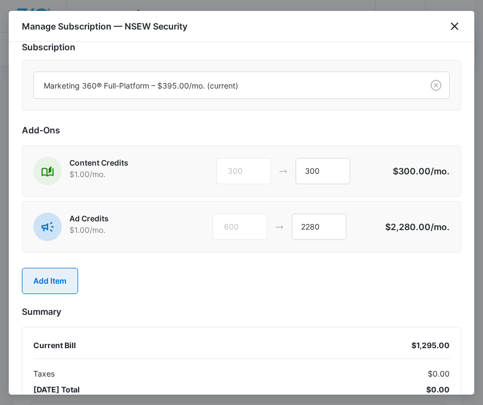
click at [29, 282] on button "Add Item" at bounding box center [50, 281] width 56 height 26
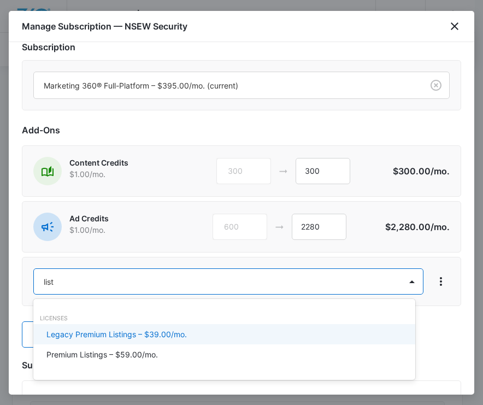
type input "listi"
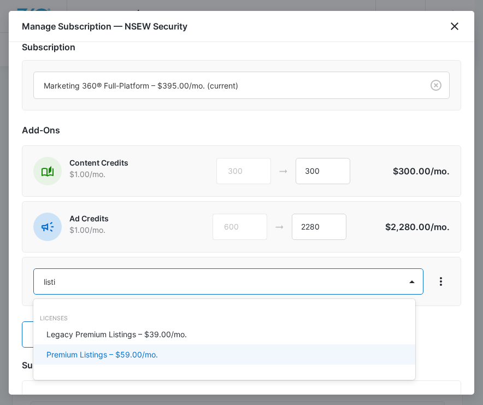
click at [82, 356] on p "Premium Listings – $59.00/mo." at bounding box center [102, 354] width 112 height 11
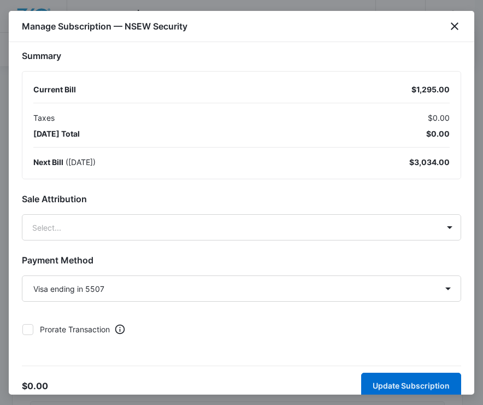
scroll to position [337, 0]
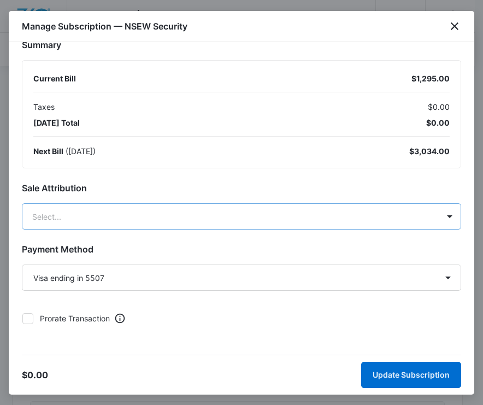
click at [185, 225] on body "Backoffice | Madwire Apps Settings MR Madison Ruff madison.ruff@madwire.com My …" at bounding box center [241, 151] width 483 height 2554
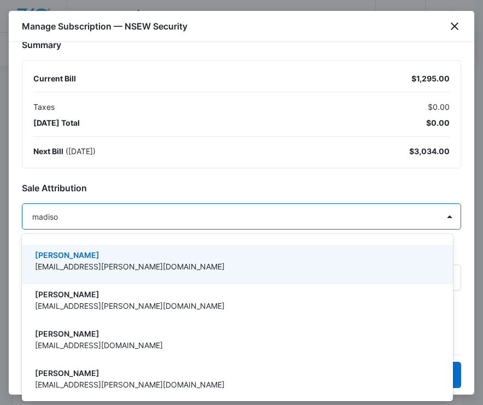
type input "madison"
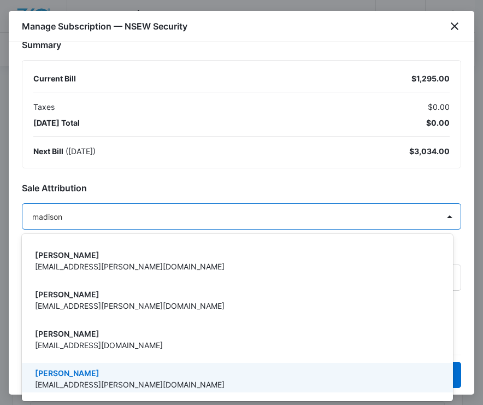
click at [153, 389] on p "madison.ruff@madwire.com" at bounding box center [236, 384] width 403 height 11
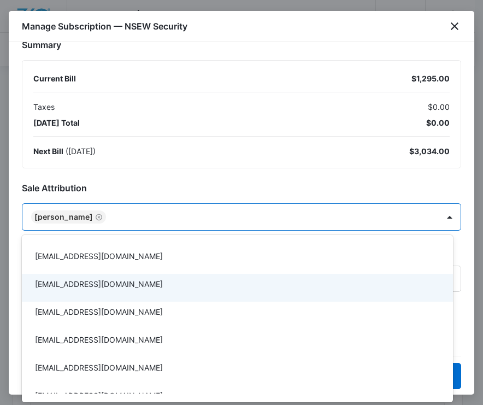
click at [250, 180] on div at bounding box center [241, 202] width 483 height 405
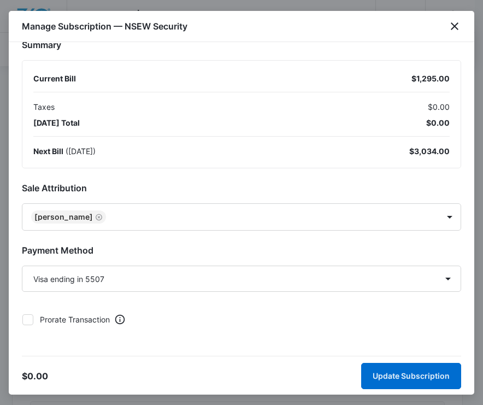
scroll to position [339, 0]
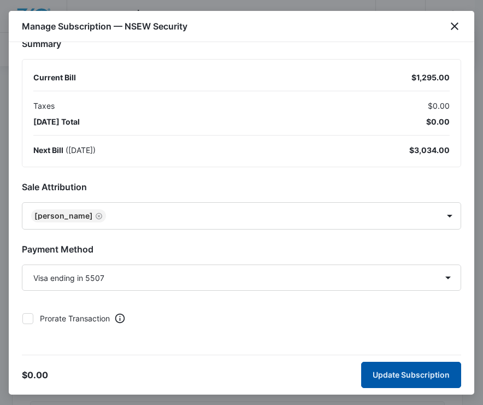
click at [369, 370] on button "Update Subscription" at bounding box center [412, 375] width 100 height 26
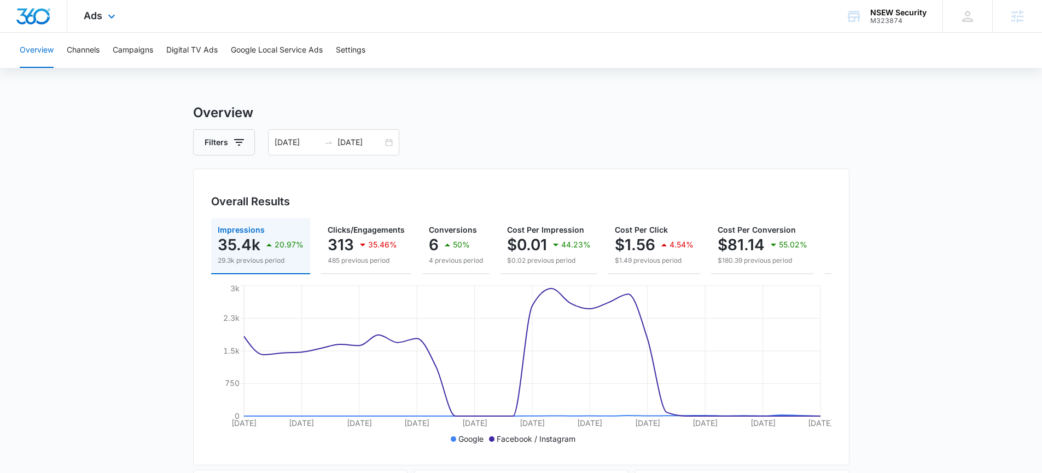
click at [111, 25] on div "Ads Apps Reputation Websites Forms CRM Email Social Shop Payments POS Content A…" at bounding box center [100, 16] width 67 height 32
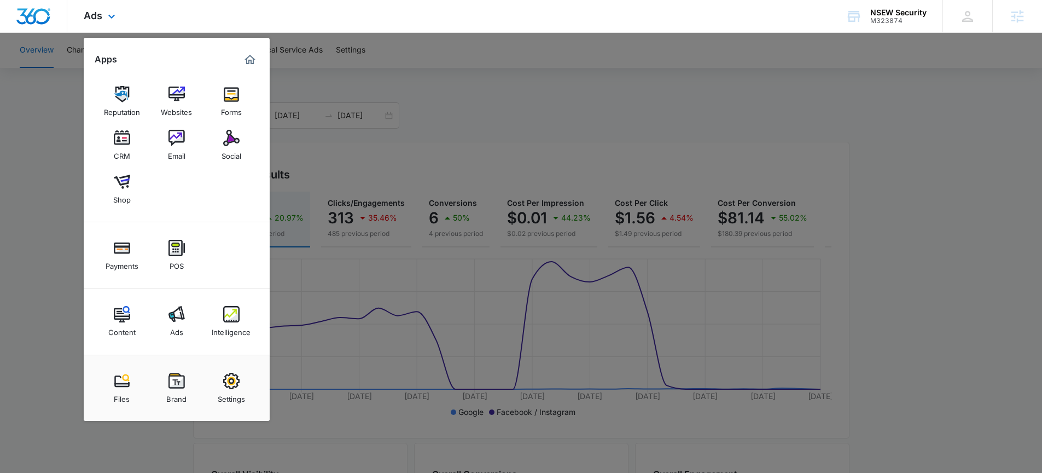
scroll to position [81, 0]
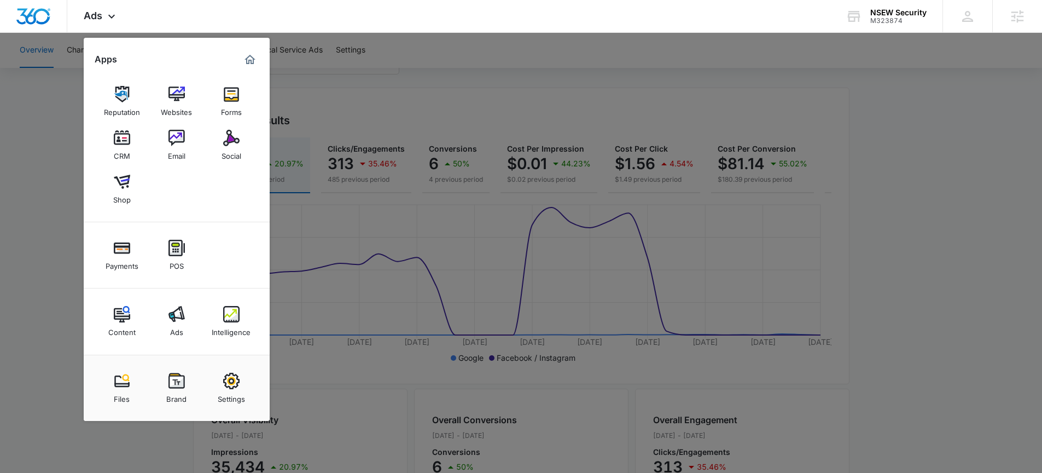
click at [60, 86] on div at bounding box center [521, 236] width 1042 height 473
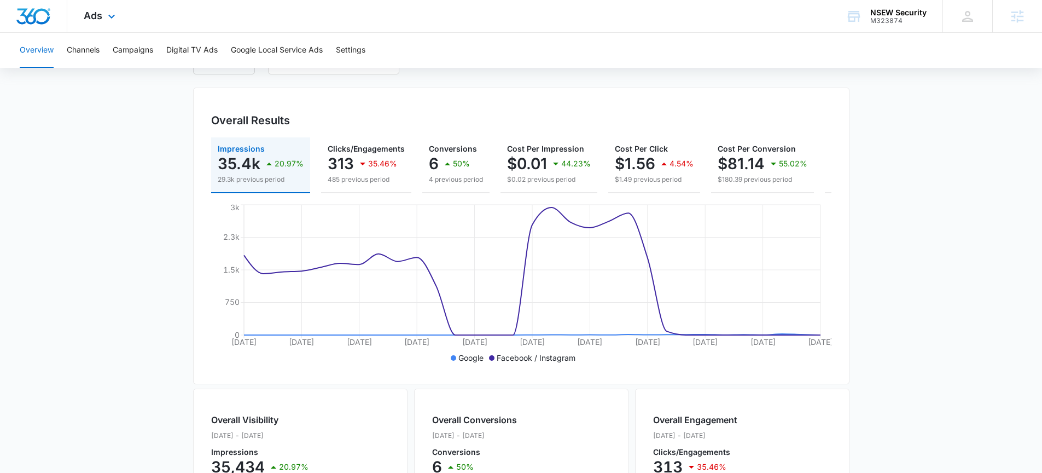
click at [34, 19] on img "Dashboard" at bounding box center [33, 16] width 35 height 16
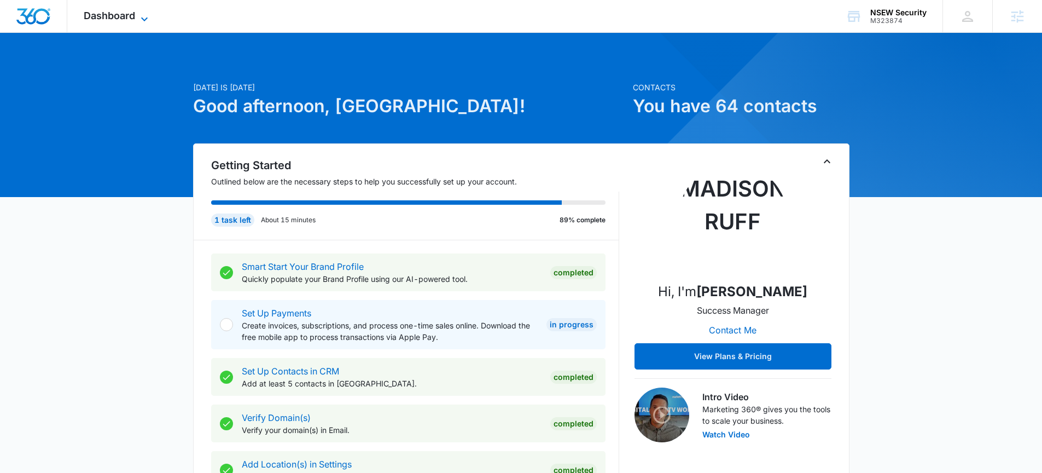
click at [108, 19] on span "Dashboard" at bounding box center [109, 15] width 51 height 11
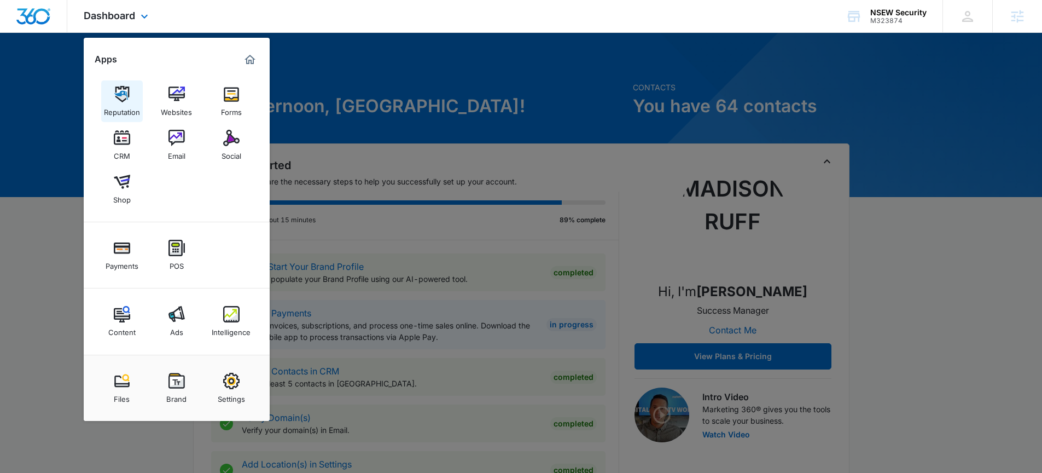
click at [123, 96] on img at bounding box center [122, 94] width 16 height 16
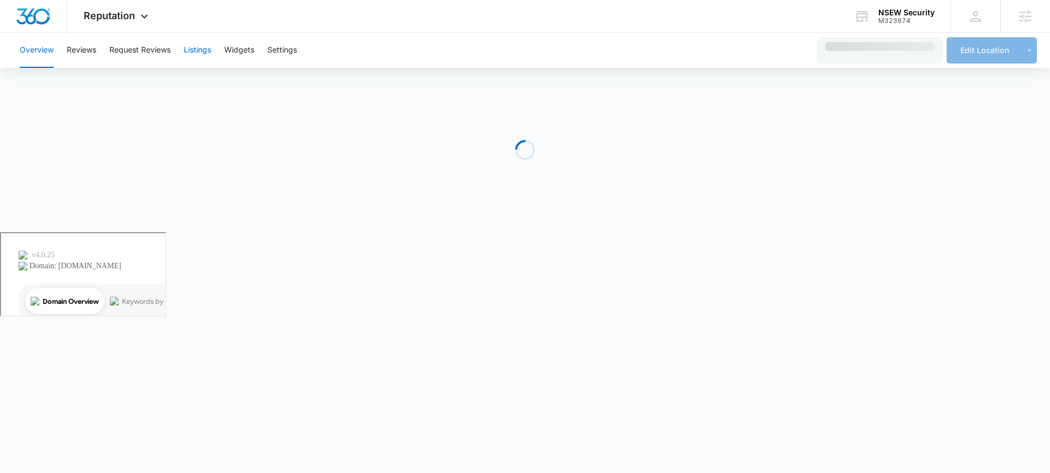
click at [200, 57] on button "Listings" at bounding box center [197, 50] width 27 height 35
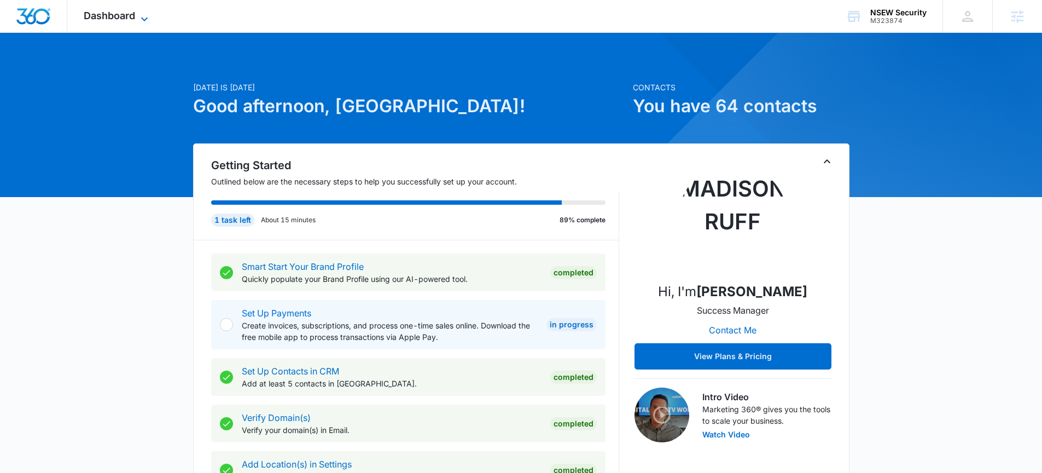
click at [118, 15] on span "Dashboard" at bounding box center [109, 15] width 51 height 11
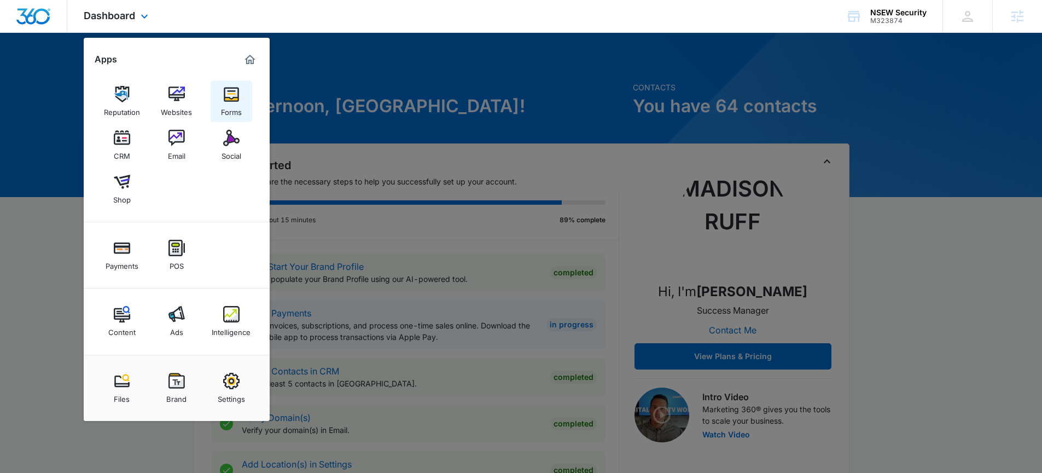
click at [242, 95] on link "Forms" at bounding box center [232, 101] width 42 height 42
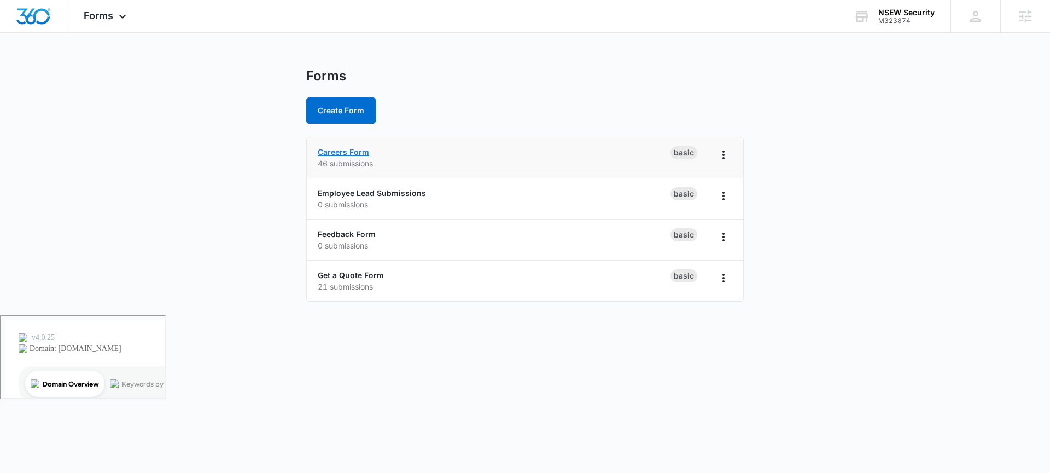
click at [348, 150] on link "Careers Form" at bounding box center [343, 151] width 51 height 9
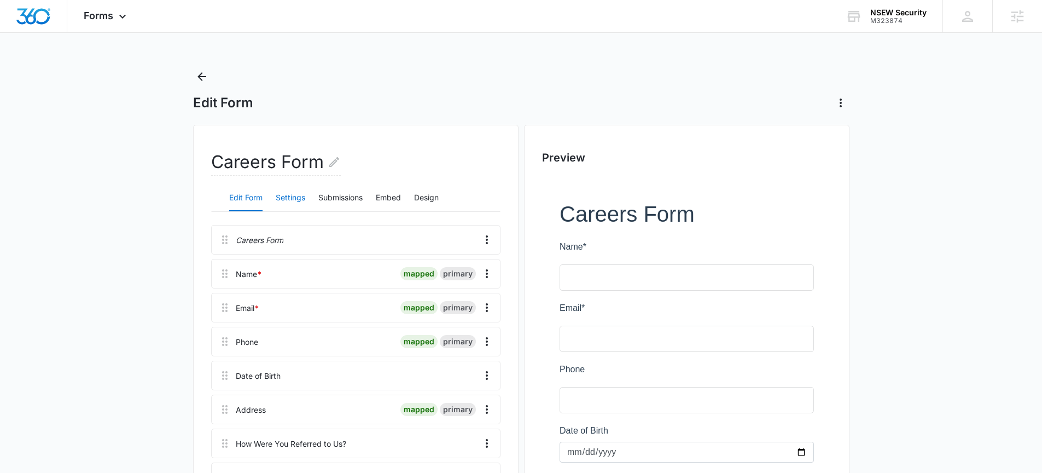
click at [298, 193] on button "Settings" at bounding box center [291, 198] width 30 height 26
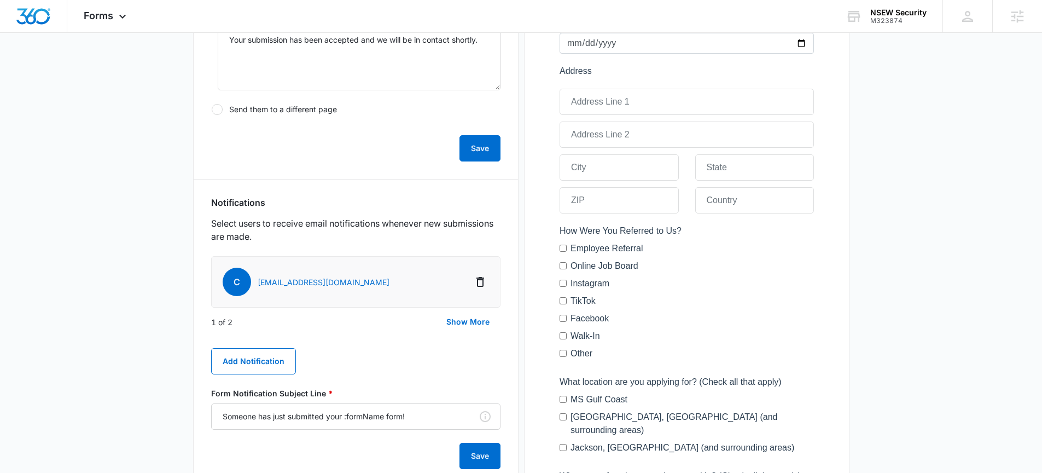
scroll to position [424, 0]
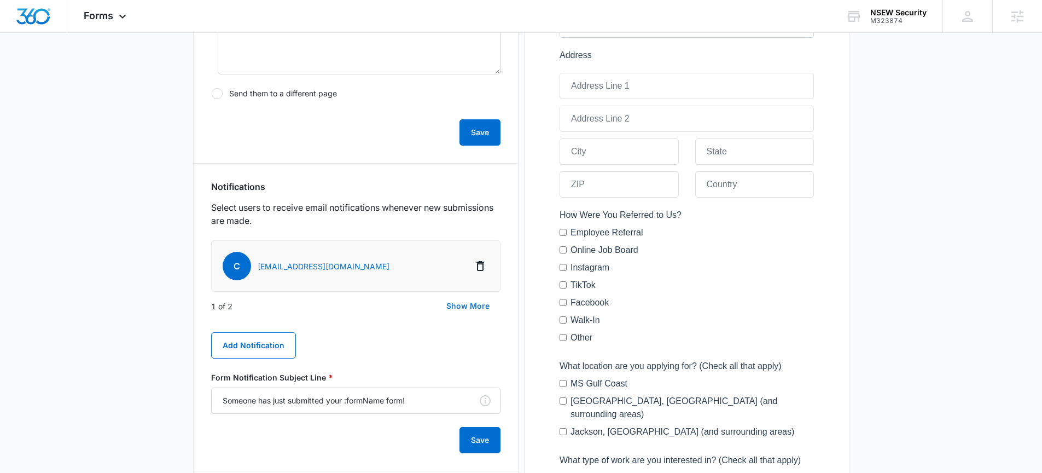
click at [464, 303] on button "Show More" at bounding box center [467, 306] width 65 height 26
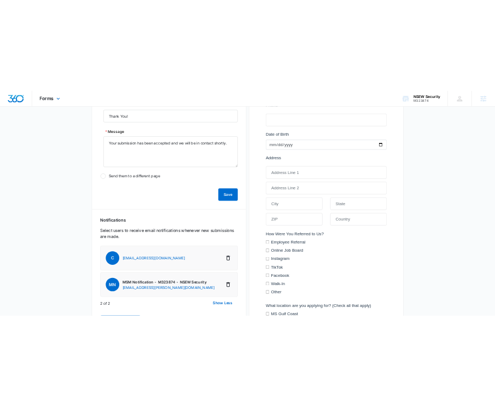
scroll to position [291, 0]
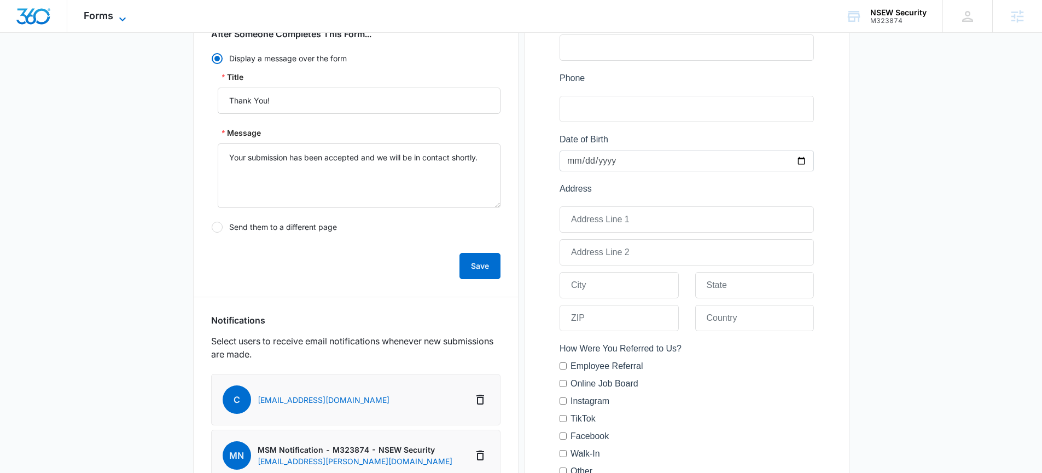
click at [118, 19] on icon at bounding box center [122, 19] width 13 height 13
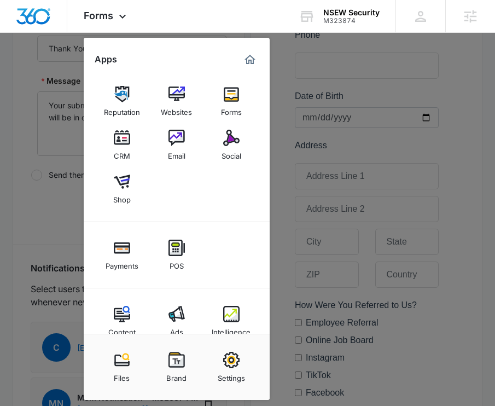
scroll to position [370, 0]
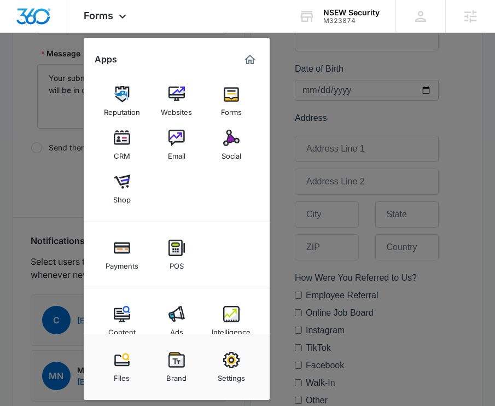
click at [434, 139] on div at bounding box center [247, 203] width 495 height 406
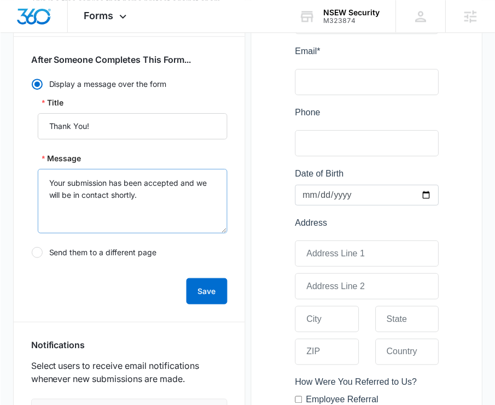
scroll to position [254, 0]
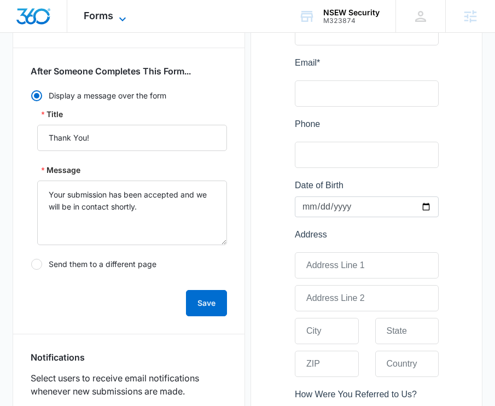
click at [121, 21] on icon at bounding box center [122, 19] width 13 height 13
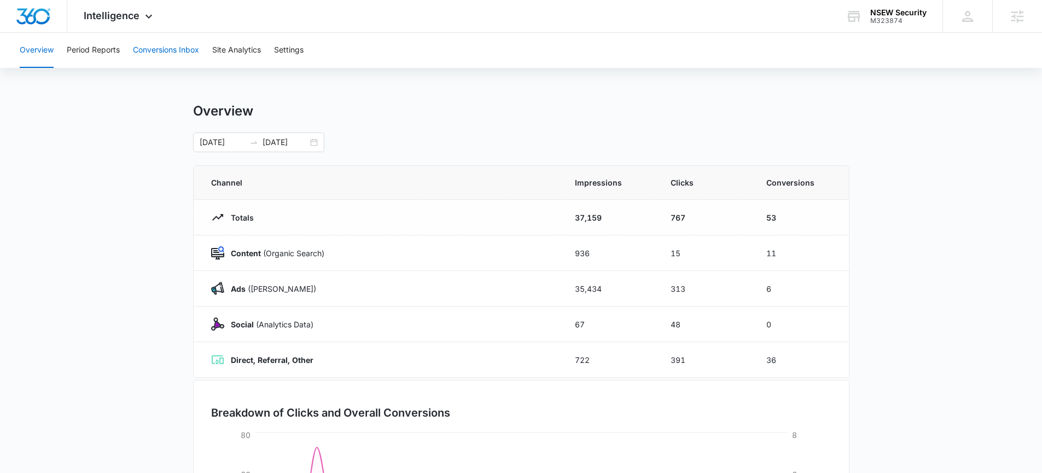
click at [165, 51] on button "Conversions Inbox" at bounding box center [166, 50] width 66 height 35
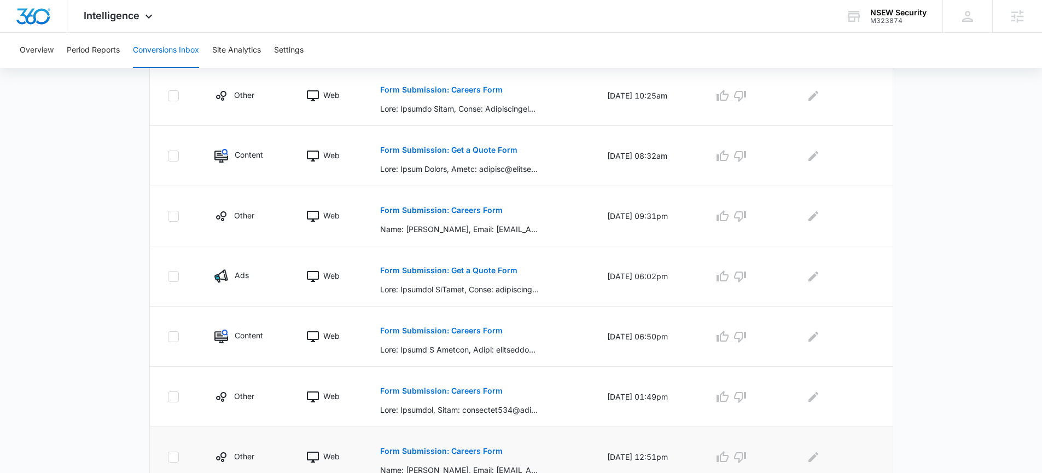
scroll to position [508, 0]
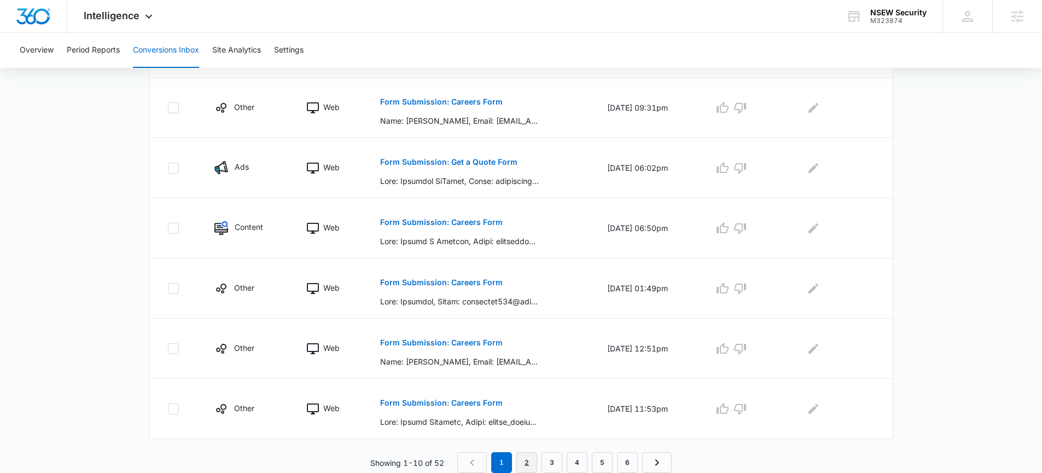
click at [537, 458] on link "2" at bounding box center [526, 462] width 21 height 21
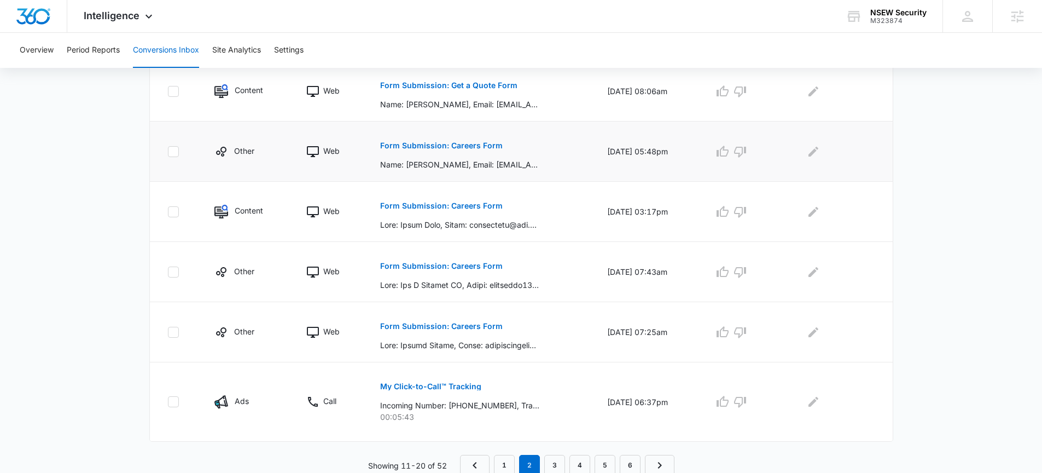
scroll to position [527, 0]
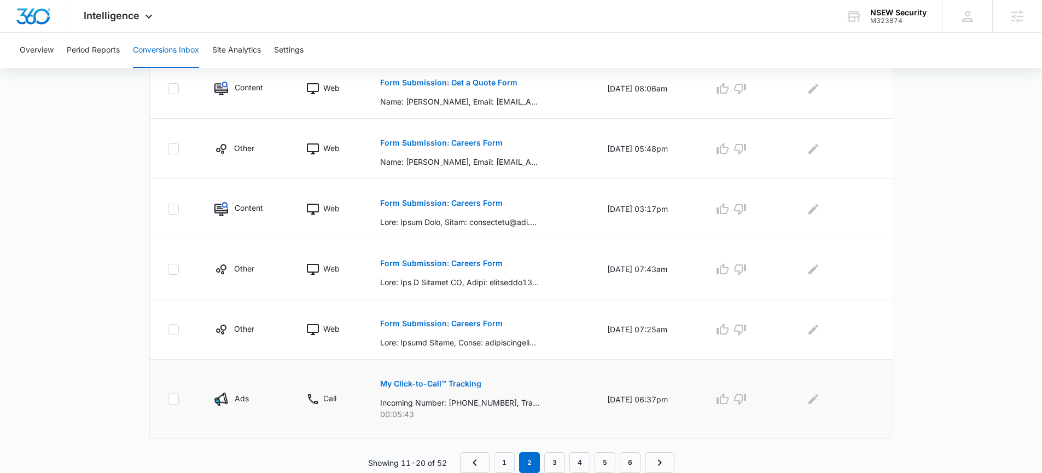
click at [452, 384] on p "My Click-to-Call™ Tracking" at bounding box center [430, 384] width 101 height 8
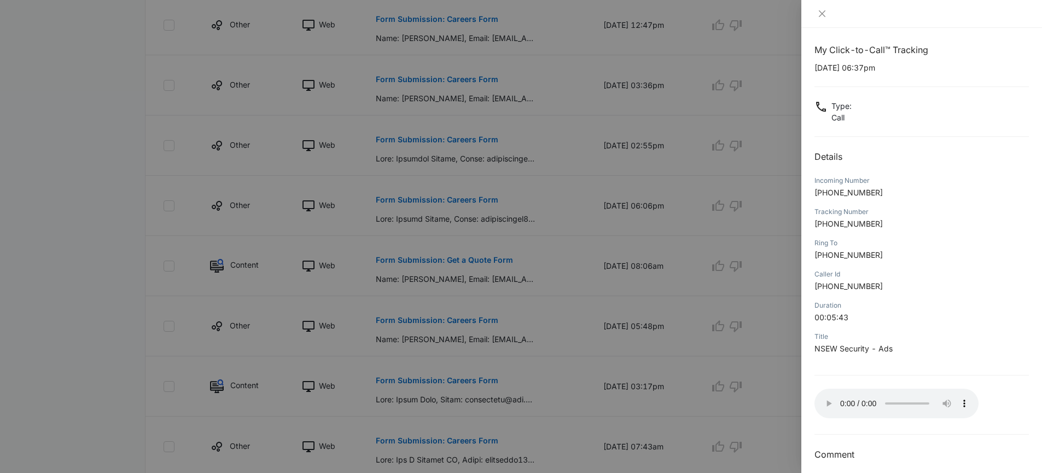
scroll to position [0, 0]
click at [824, 19] on div at bounding box center [921, 14] width 241 height 28
click at [823, 16] on icon "close" at bounding box center [822, 13] width 9 height 9
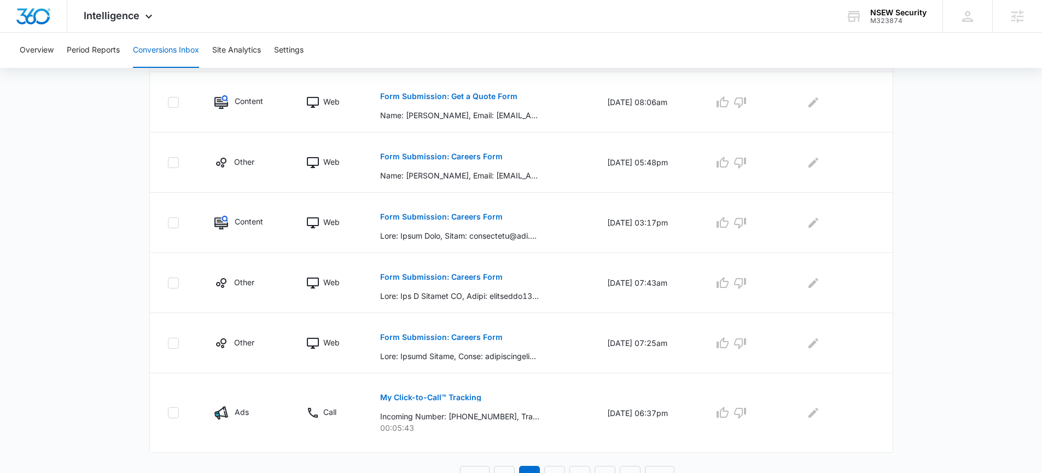
scroll to position [522, 0]
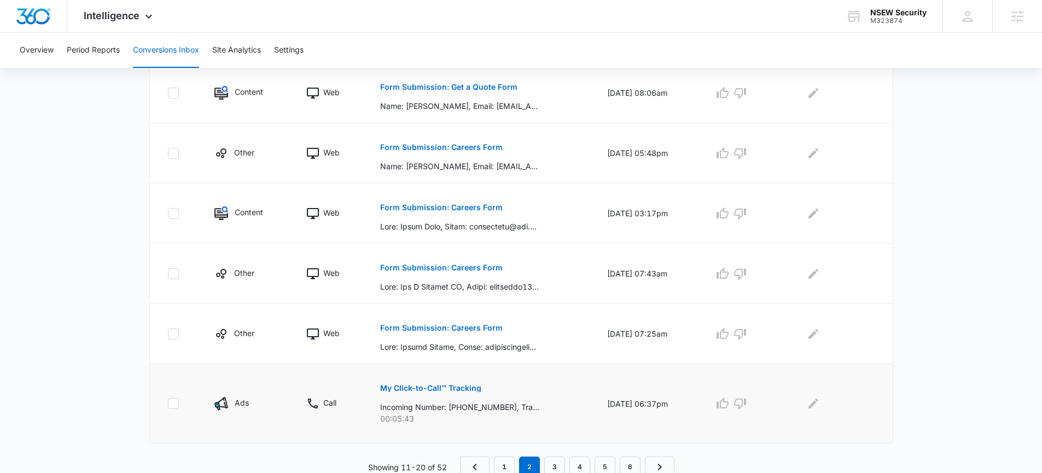
drag, startPoint x: 681, startPoint y: 421, endPoint x: 334, endPoint y: 390, distance: 348.1
click at [334, 390] on tr "Ads Call My Click-to-Call™ Tracking Incoming Number: [PHONE_NUMBER], Tracking N…" at bounding box center [521, 403] width 743 height 79
click at [870, 298] on td at bounding box center [838, 273] width 107 height 60
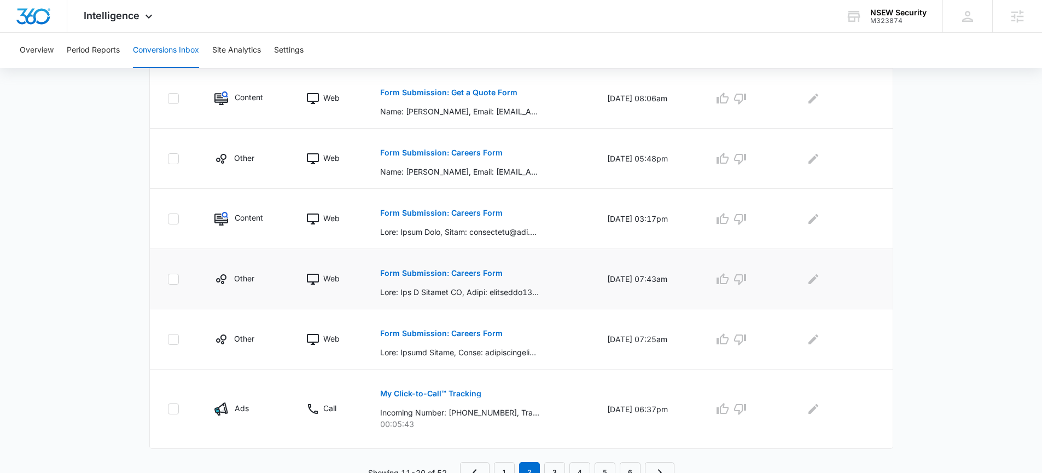
scroll to position [527, 0]
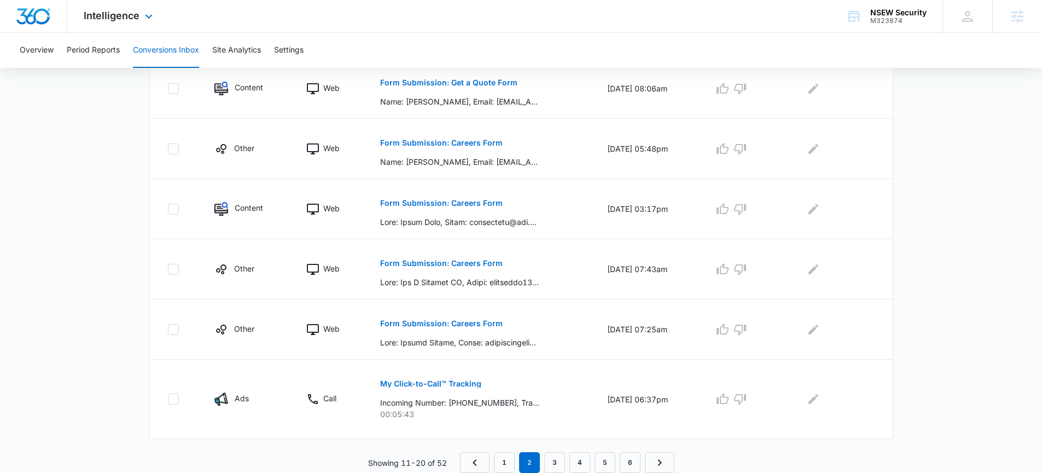
click at [139, 14] on div "Intelligence Apps Reputation Websites Forms CRM Email Social Shop Payments POS …" at bounding box center [119, 16] width 104 height 32
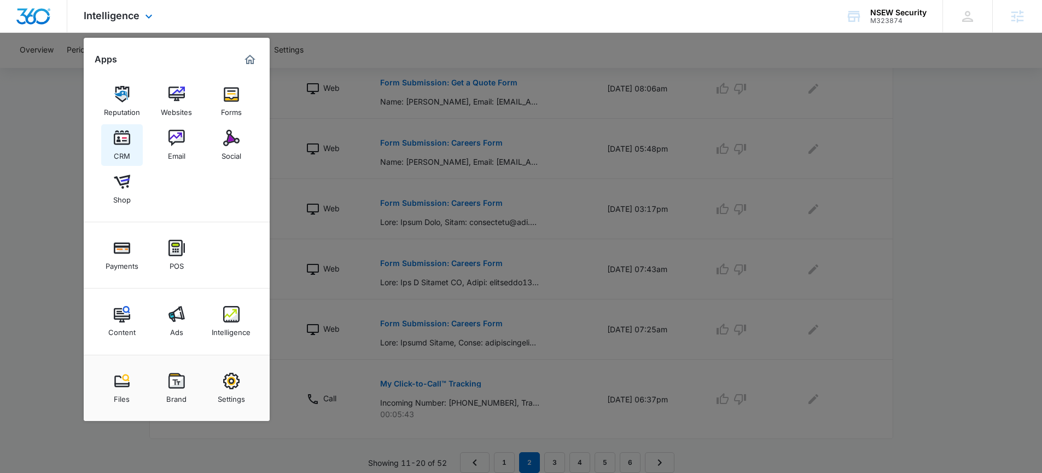
click at [120, 141] on img at bounding box center [122, 138] width 16 height 16
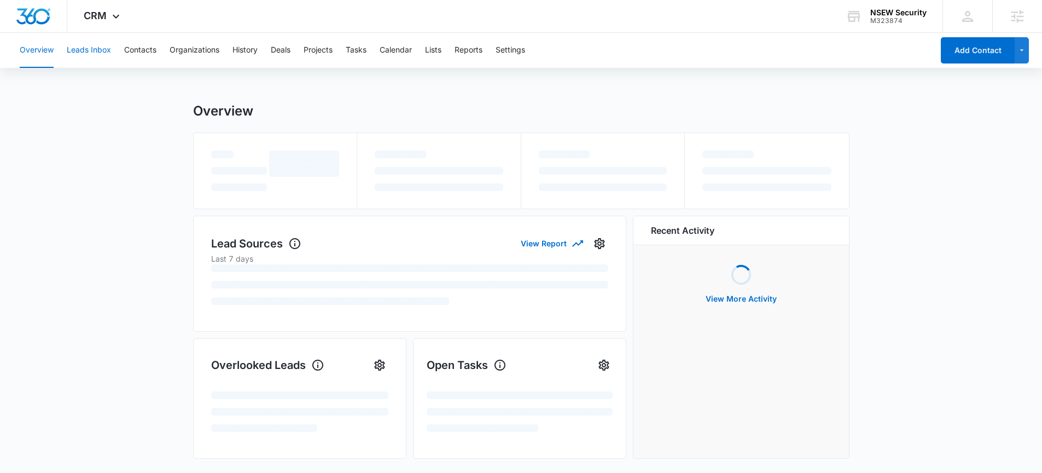
click at [92, 44] on button "Leads Inbox" at bounding box center [89, 50] width 44 height 35
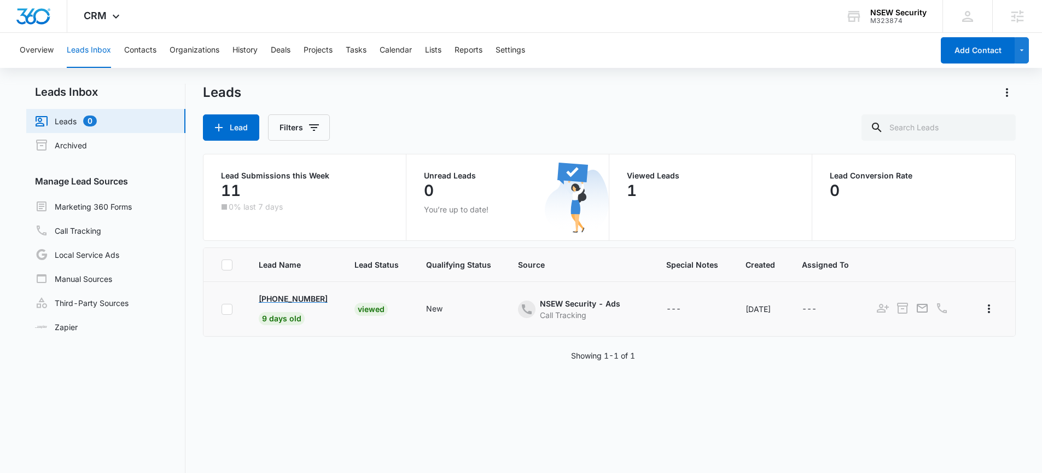
scroll to position [2, 0]
click at [109, 15] on icon at bounding box center [115, 19] width 13 height 13
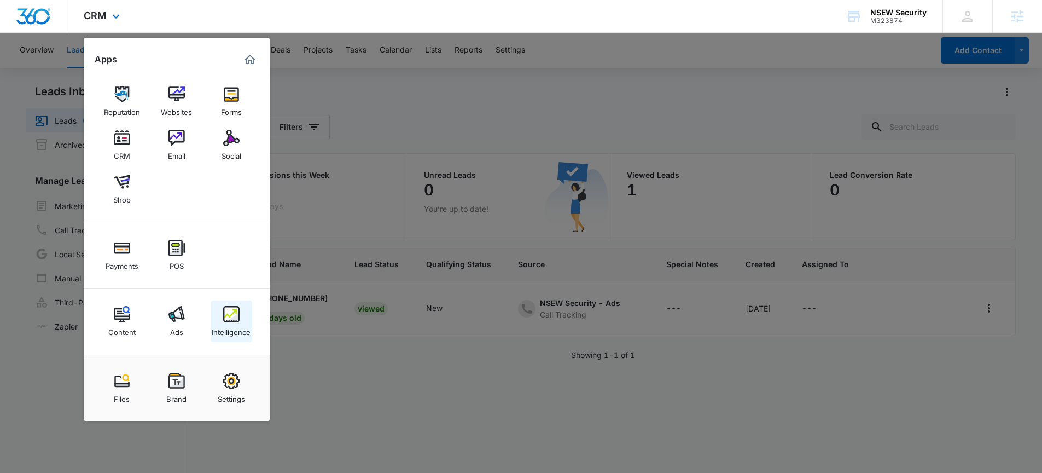
click at [225, 323] on div "Intelligence" at bounding box center [231, 329] width 39 height 14
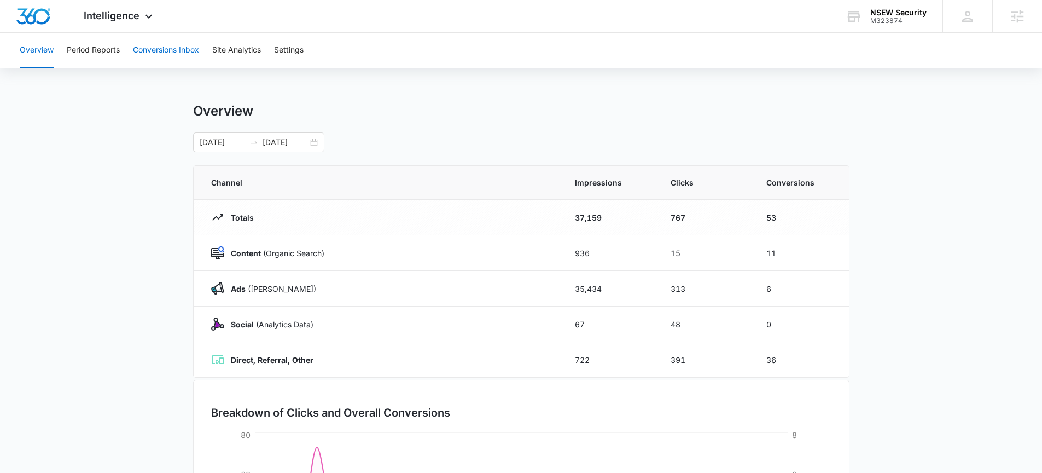
click at [151, 40] on button "Conversions Inbox" at bounding box center [166, 50] width 66 height 35
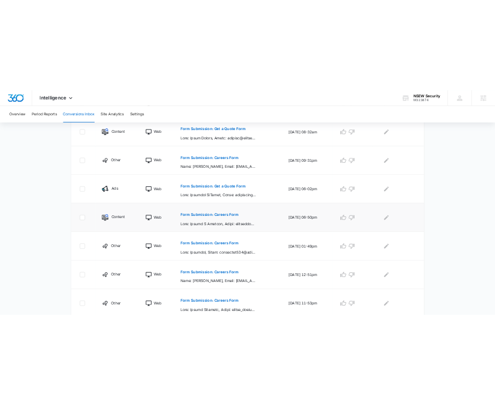
scroll to position [508, 0]
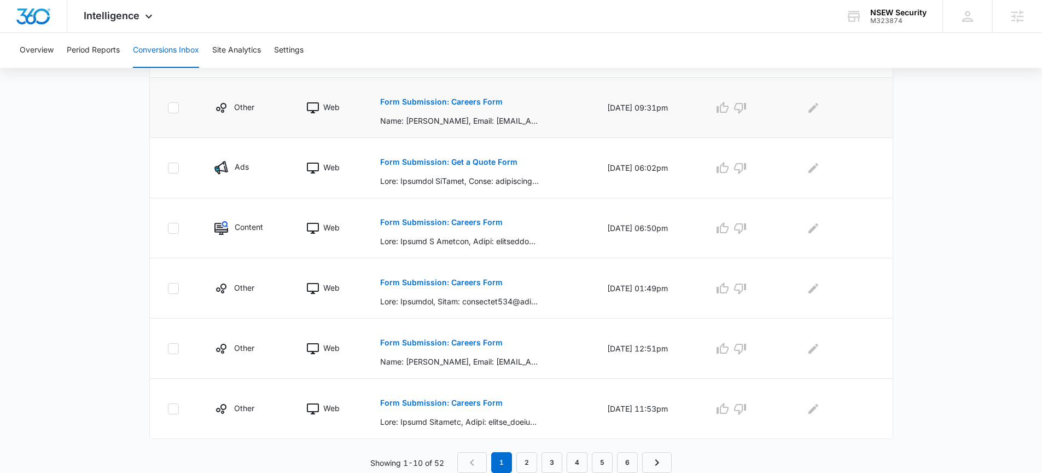
drag, startPoint x: 686, startPoint y: 381, endPoint x: 595, endPoint y: 134, distance: 263.4
click at [595, 134] on tbody "Other Web Form Submission: Careers Form [DATE] 03:11pm Other Web Form Submissio…" at bounding box center [521, 138] width 743 height 602
click at [81, 155] on main "Filters [DATE] [DATE] New Conversion Total Conversions: 52 Ads Content Social O…" at bounding box center [521, 21] width 1042 height 901
